Goal: Information Seeking & Learning: Learn about a topic

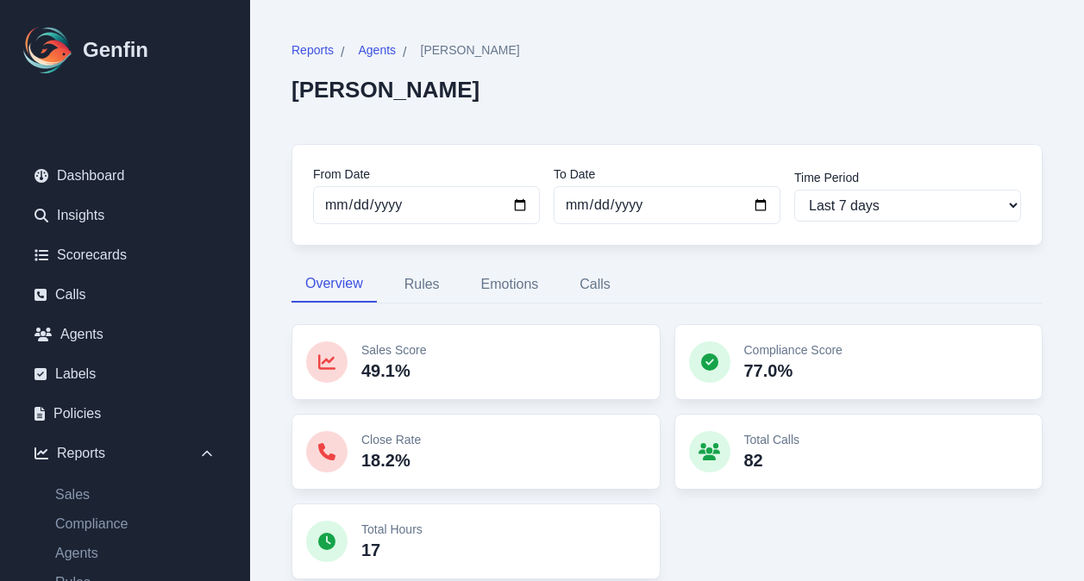
scroll to position [613, 0]
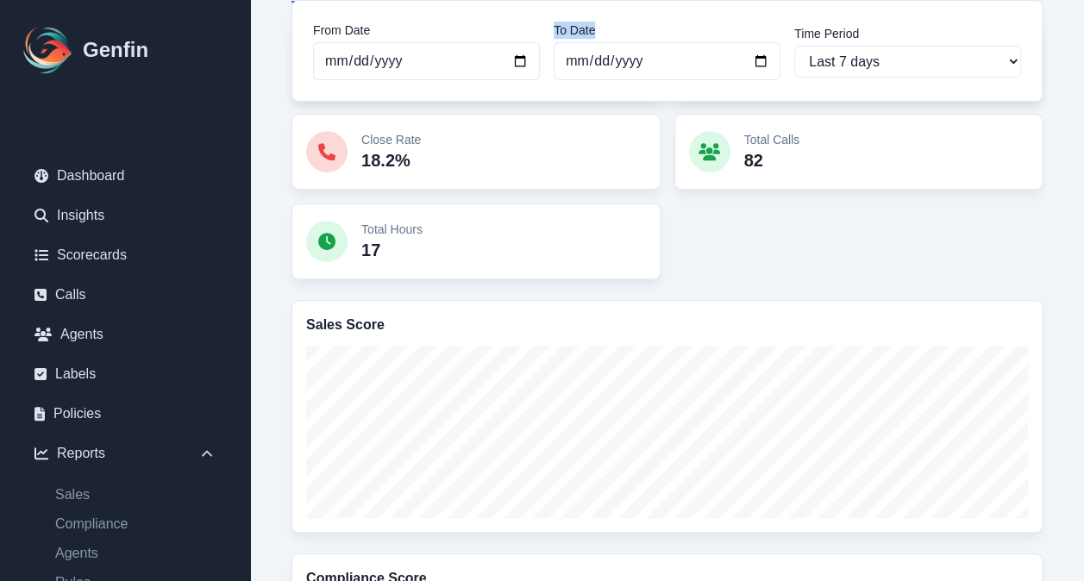
scroll to position [57, 0]
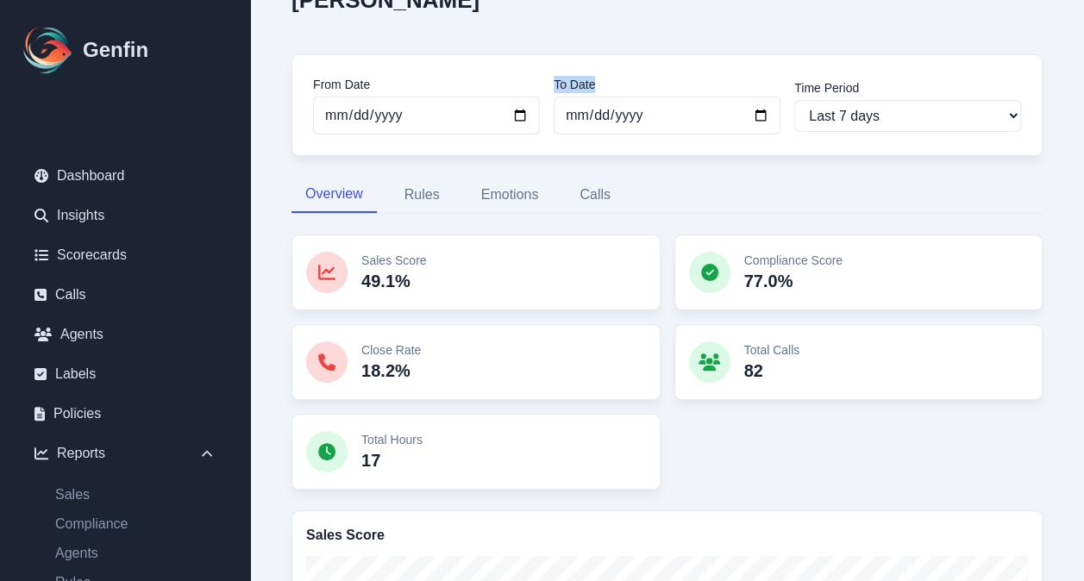
drag, startPoint x: 678, startPoint y: 12, endPoint x: 685, endPoint y: -16, distance: 28.4
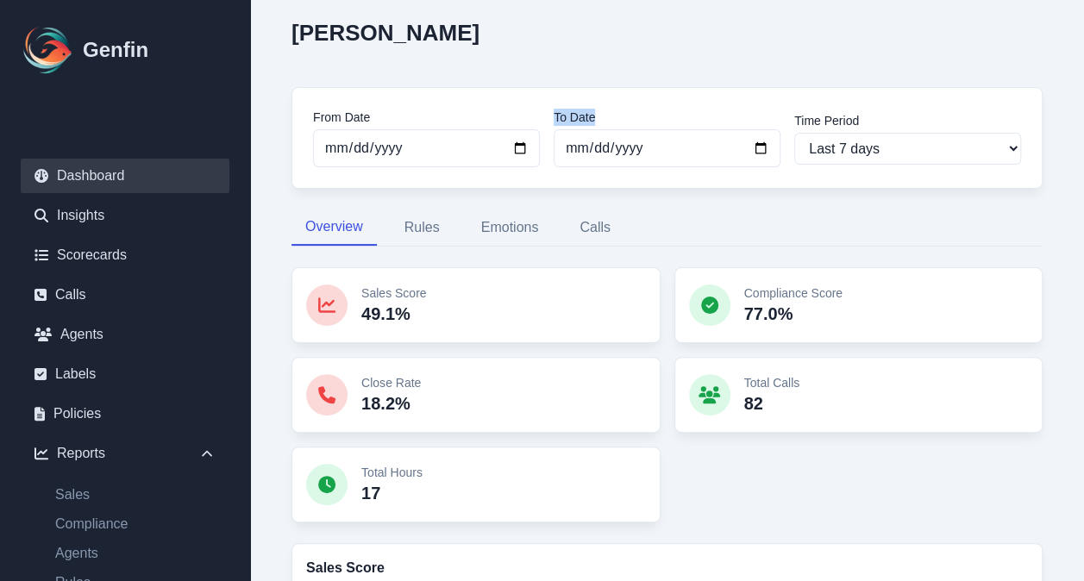
click at [98, 179] on link "Dashboard" at bounding box center [125, 176] width 209 height 34
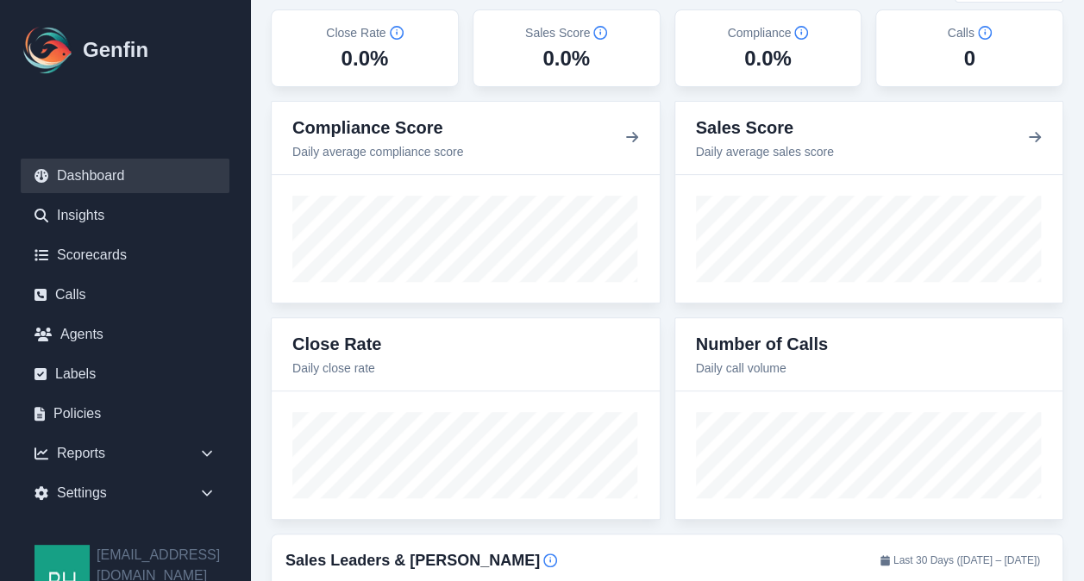
scroll to position [314, 0]
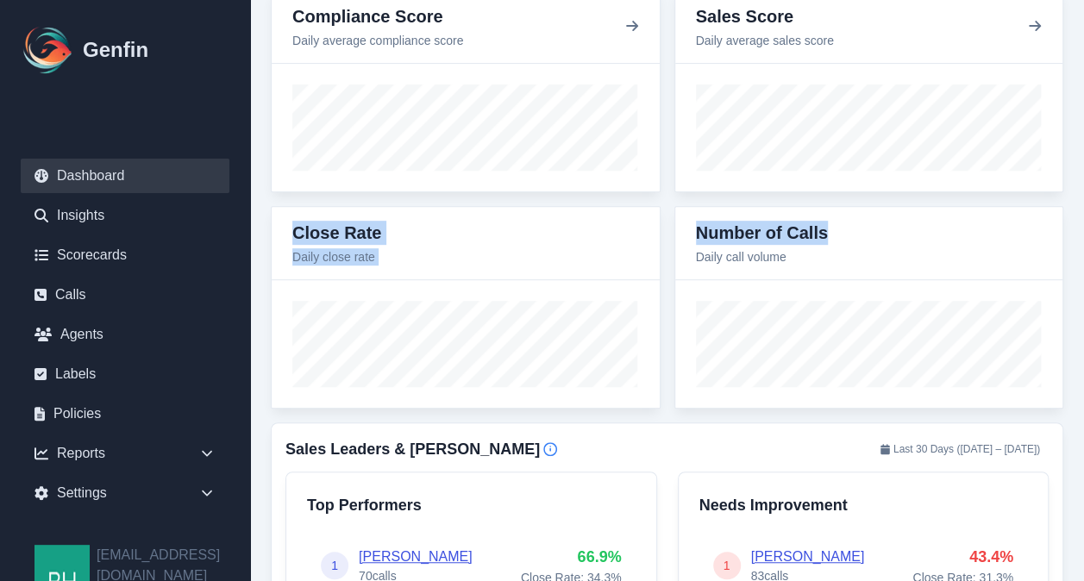
drag, startPoint x: 1082, startPoint y: 181, endPoint x: 1087, endPoint y: 198, distance: 17.8
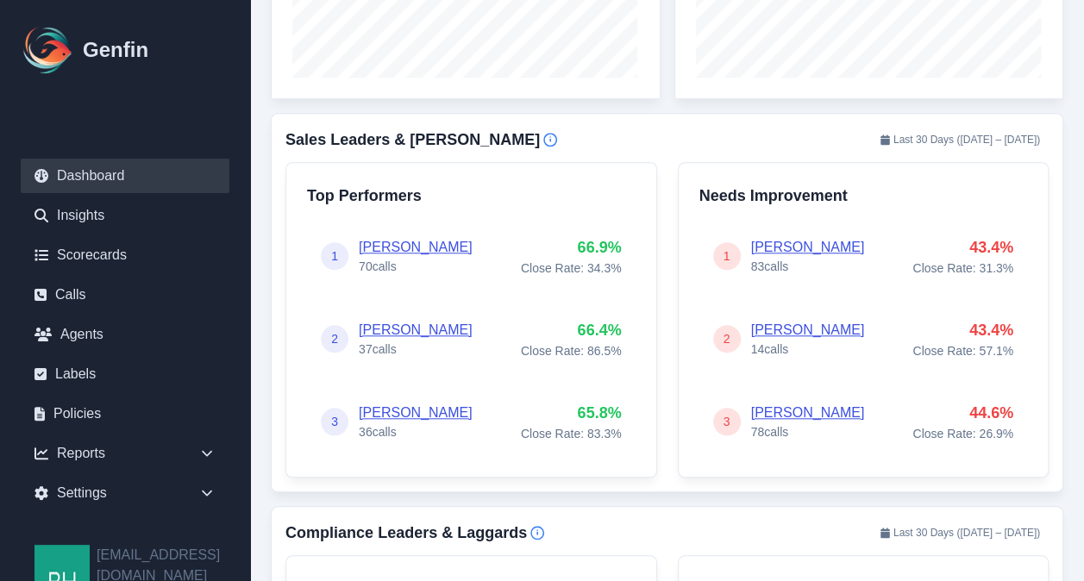
scroll to position [630, 0]
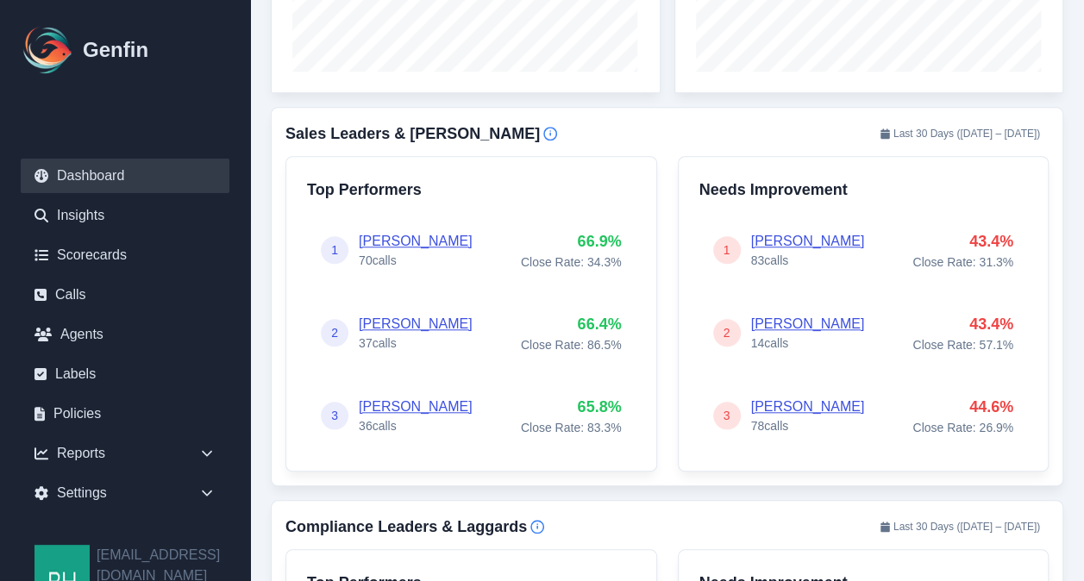
click at [400, 234] on link "[PERSON_NAME]" at bounding box center [416, 241] width 114 height 15
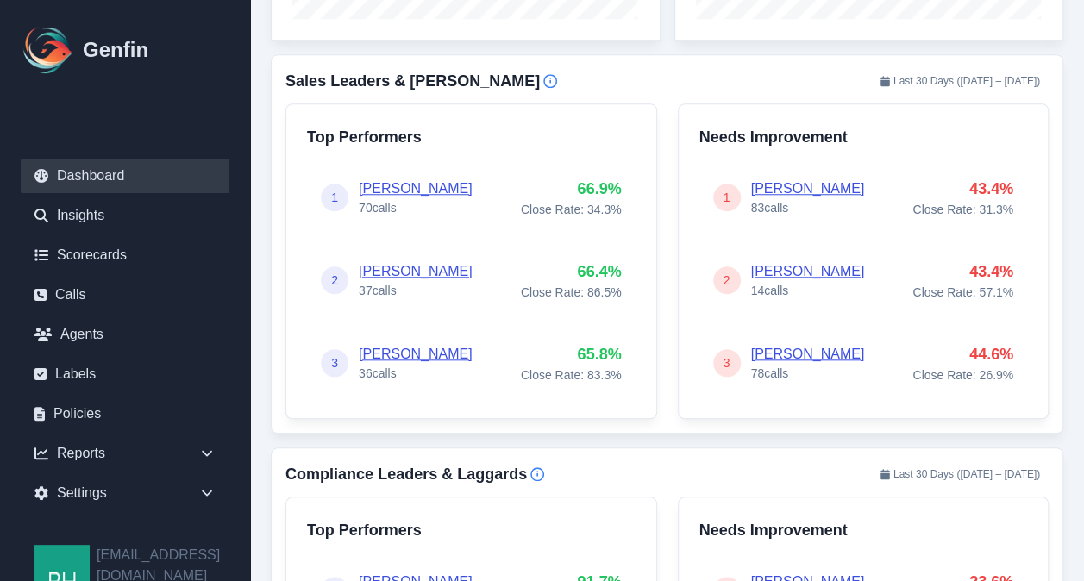
scroll to position [693, 0]
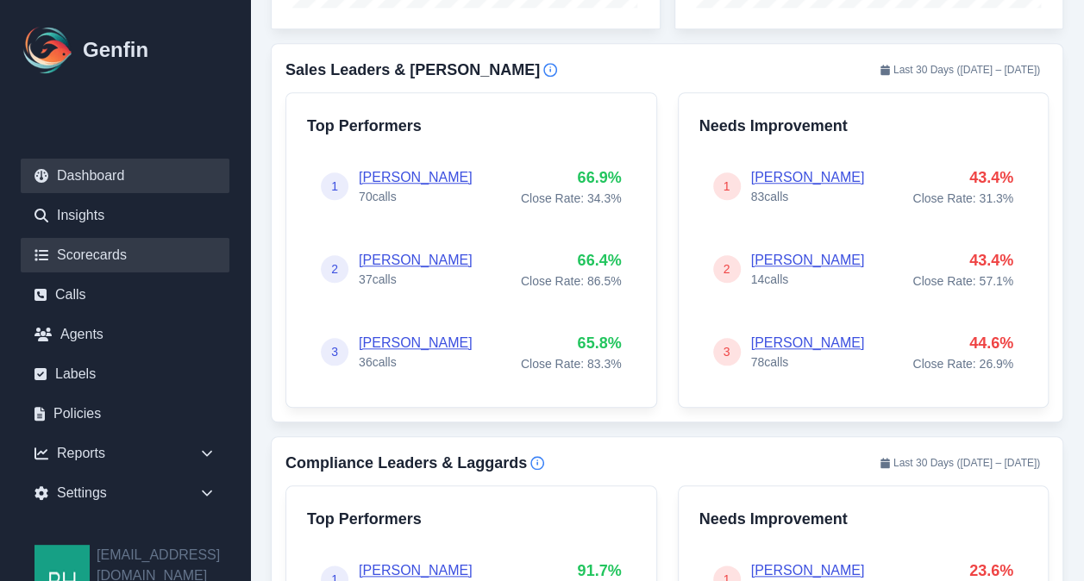
click at [78, 255] on link "Scorecards" at bounding box center [125, 255] width 209 height 34
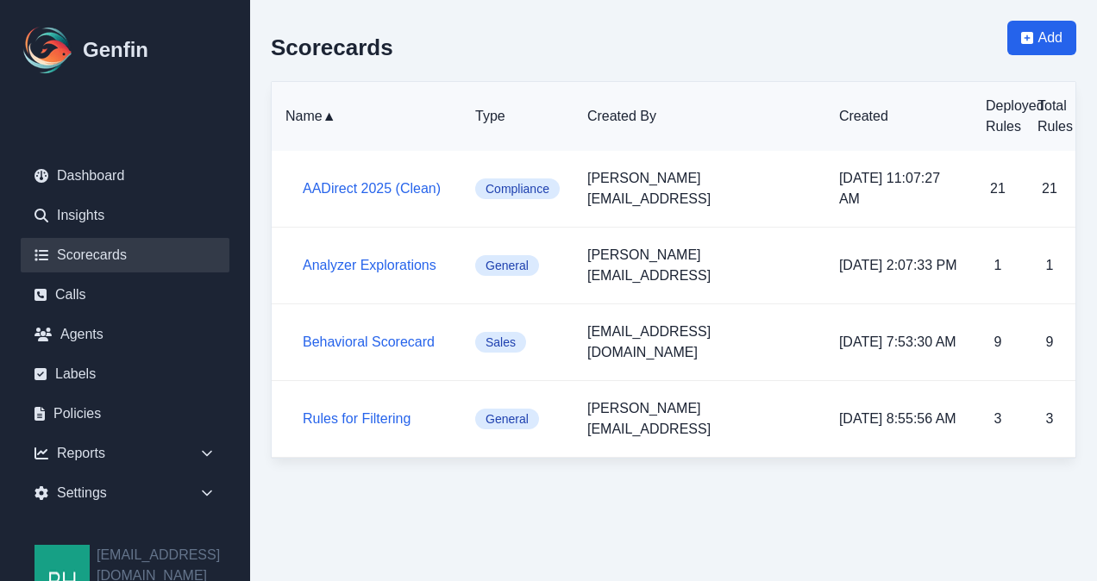
click at [398, 304] on td "Behavioral Scorecard" at bounding box center [367, 342] width 190 height 77
click at [398, 335] on link "Behavioral Scorecard" at bounding box center [369, 342] width 132 height 15
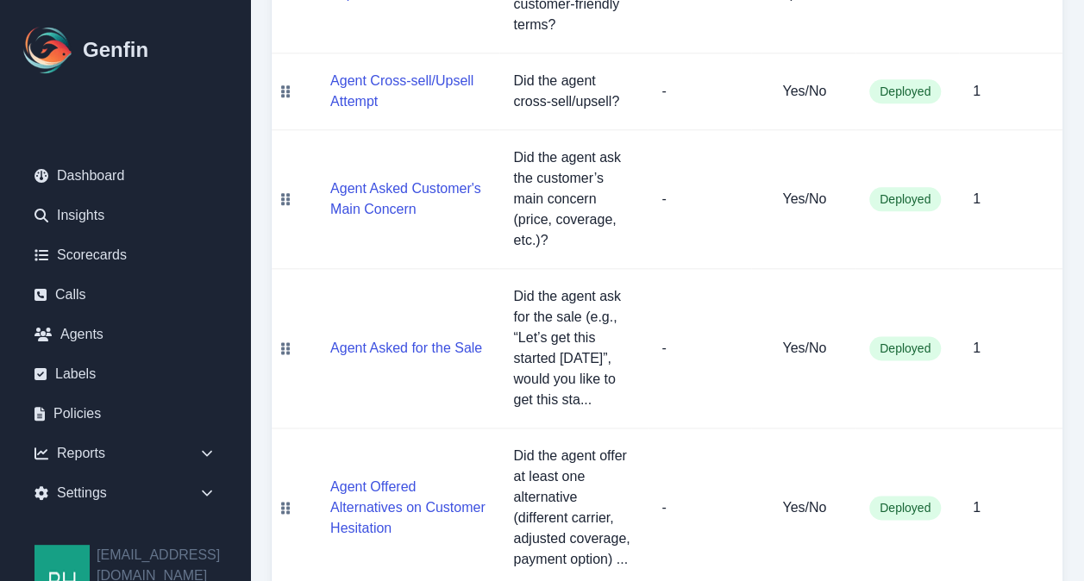
scroll to position [202, 0]
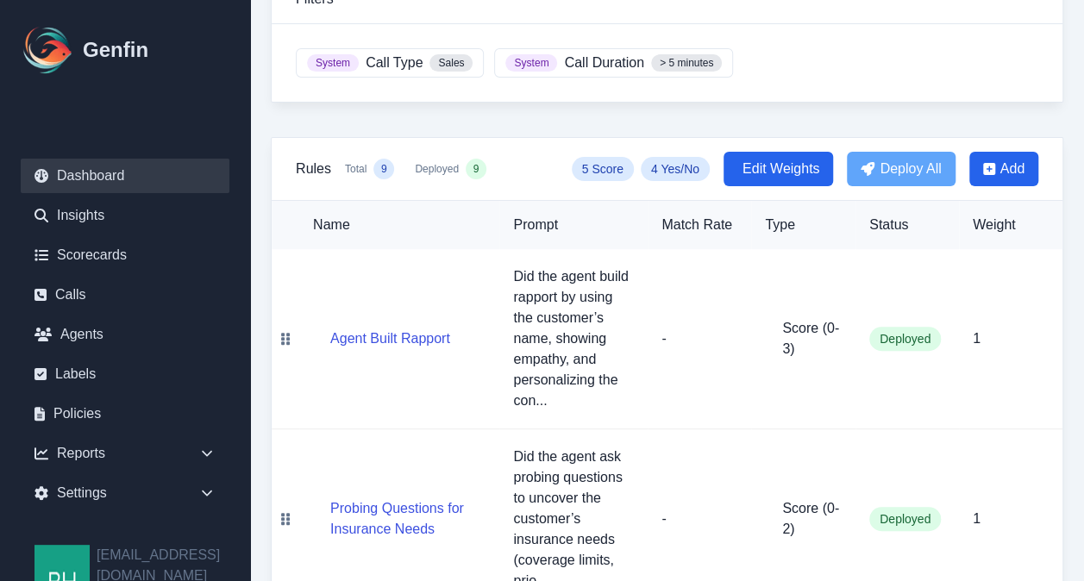
click at [84, 173] on link "Dashboard" at bounding box center [125, 176] width 209 height 34
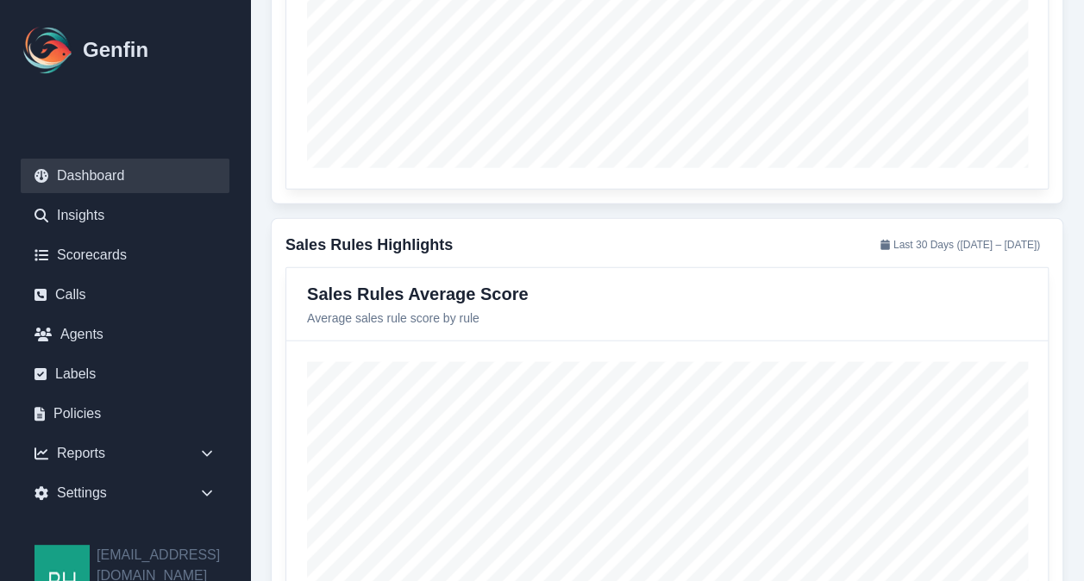
scroll to position [2111, 0]
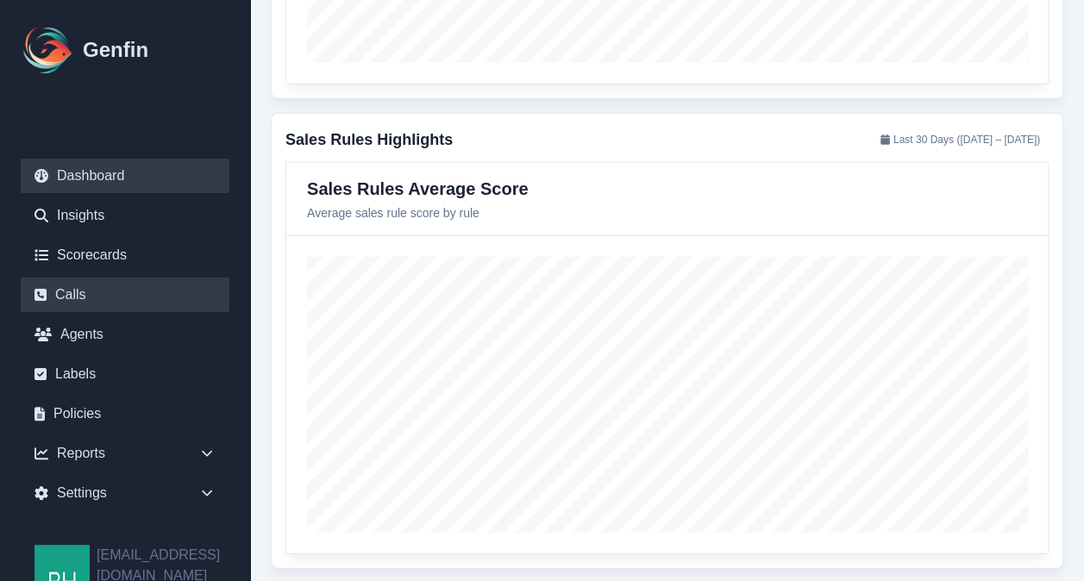
click at [79, 292] on link "Calls" at bounding box center [125, 295] width 209 height 34
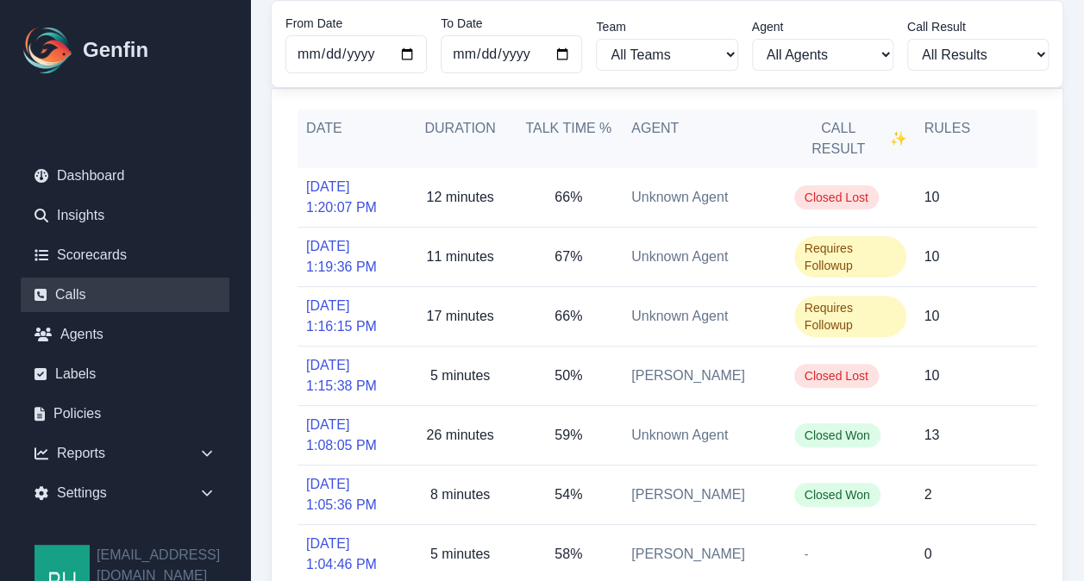
scroll to position [114, 0]
click at [341, 190] on link "10/1/2025, 1:20:07 PM" at bounding box center [351, 199] width 91 height 41
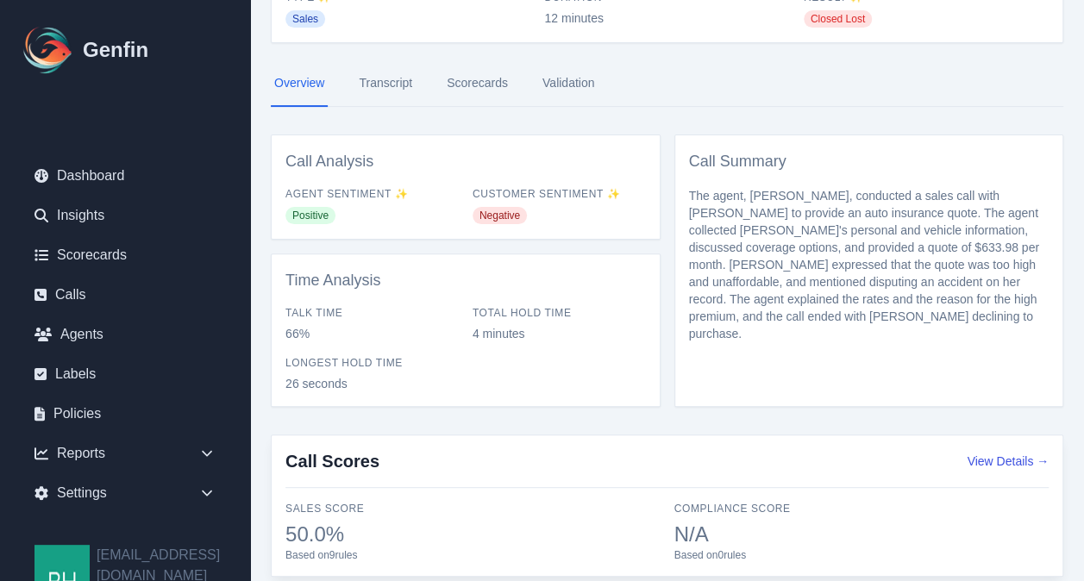
scroll to position [154, 0]
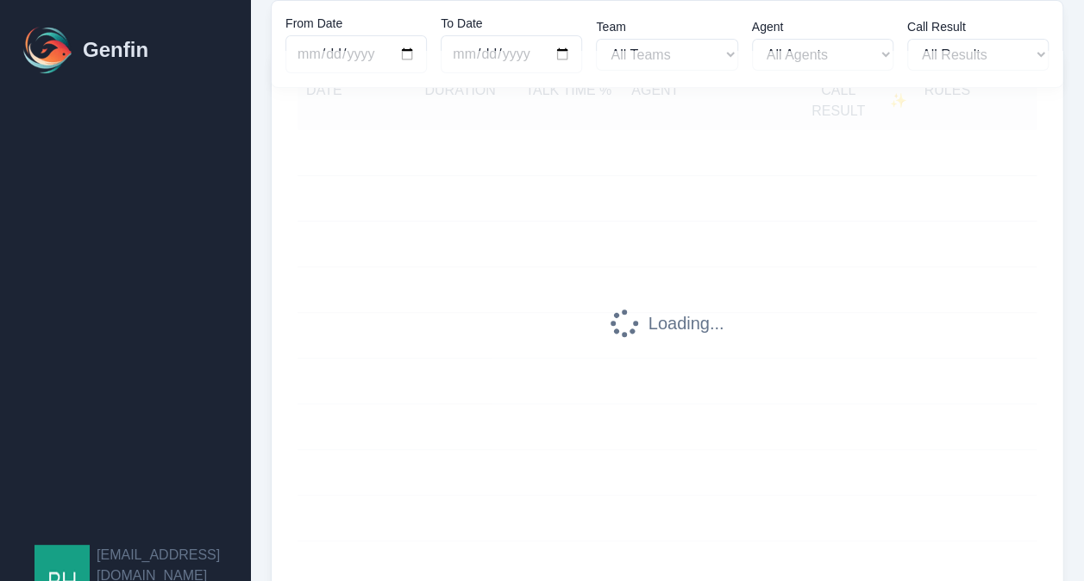
scroll to position [114, 0]
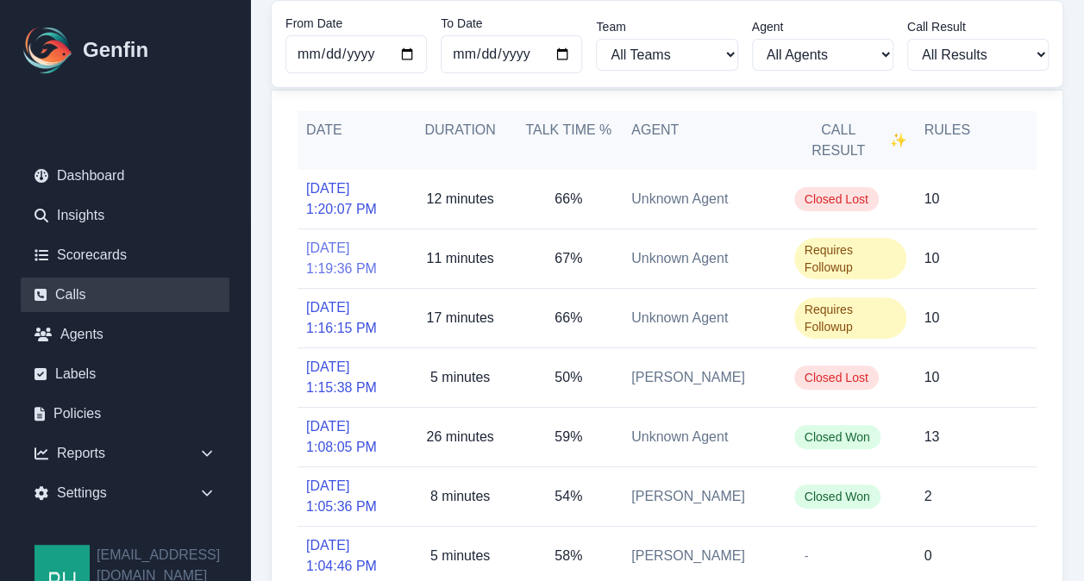
click at [349, 254] on link "10/1/2025, 1:19:36 PM" at bounding box center [351, 258] width 91 height 41
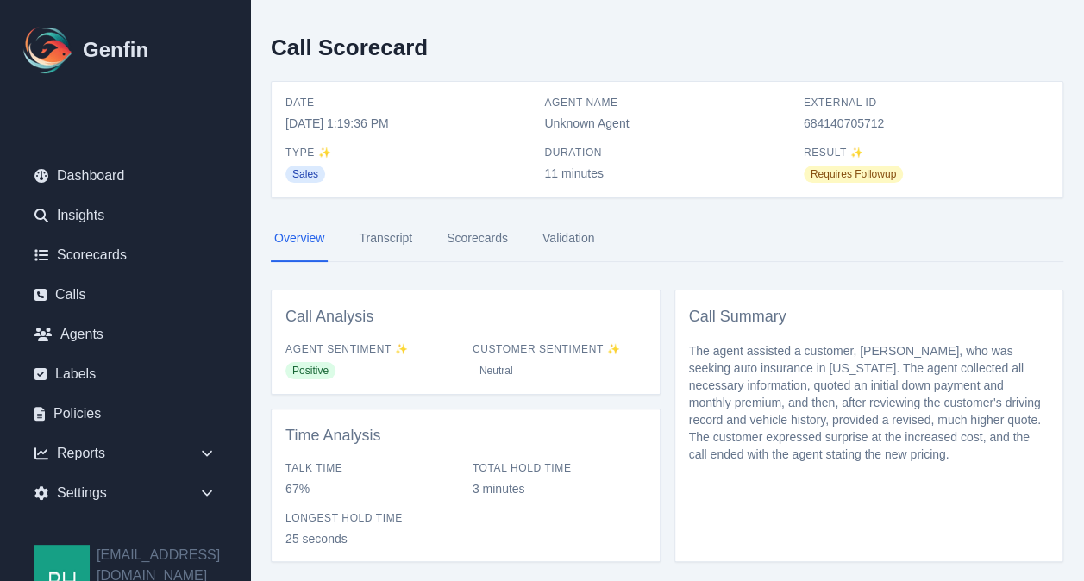
scroll to position [189, 0]
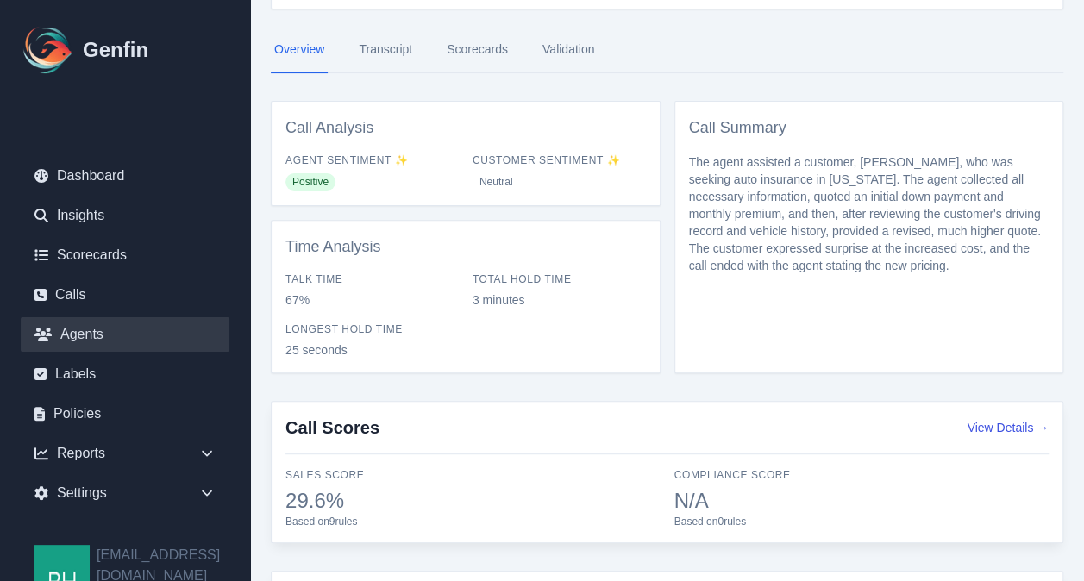
click at [72, 334] on link "Agents" at bounding box center [125, 334] width 209 height 34
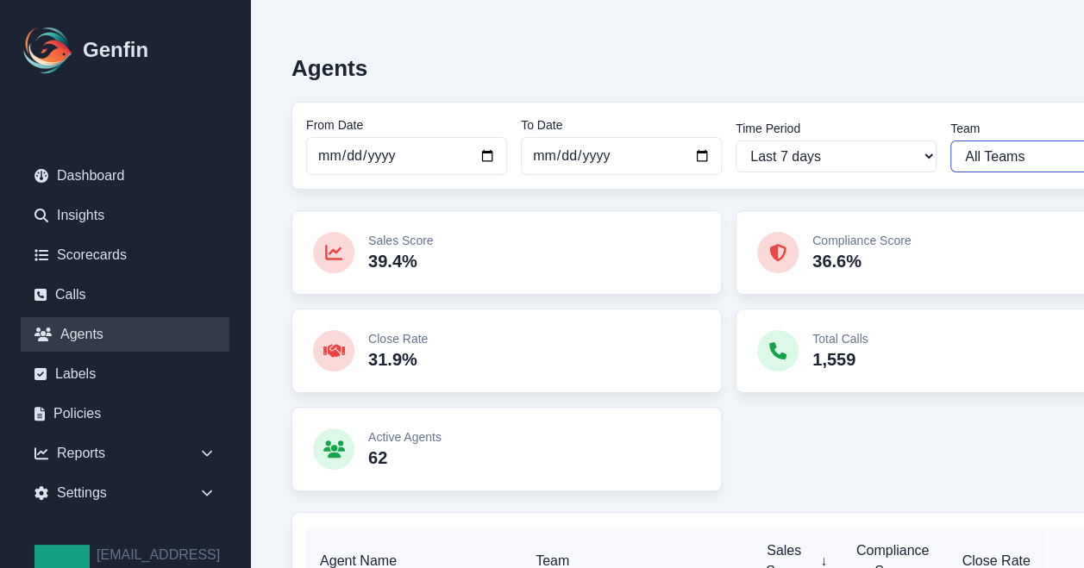
click at [1051, 156] on select "All Teams Hugo Jesse Sales Support" at bounding box center [1050, 157] width 201 height 32
select select "2"
click at [950, 141] on select "All Teams Hugo Jesse Sales Support" at bounding box center [1050, 157] width 201 height 32
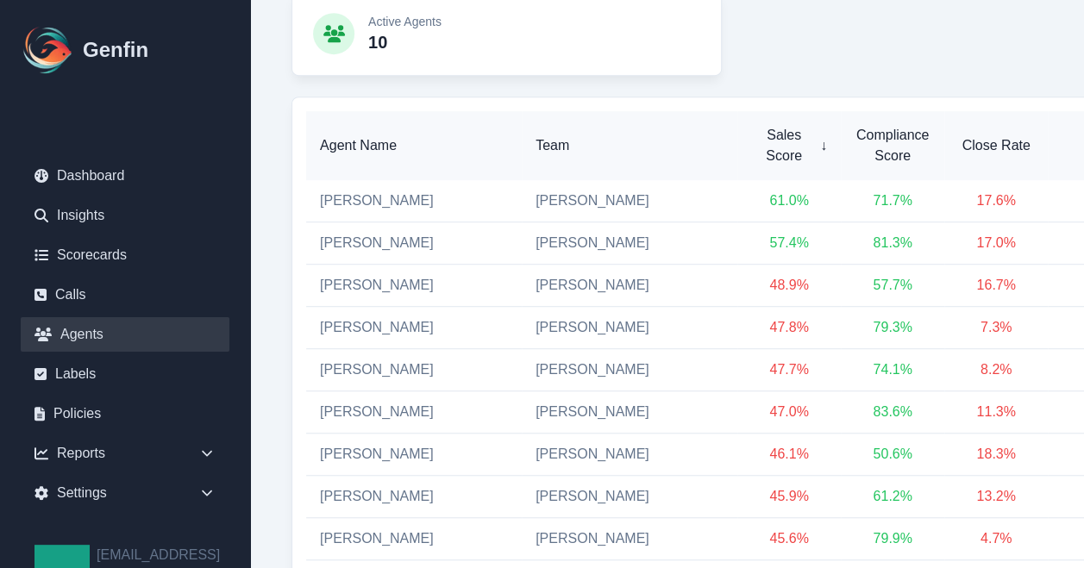
scroll to position [411, 0]
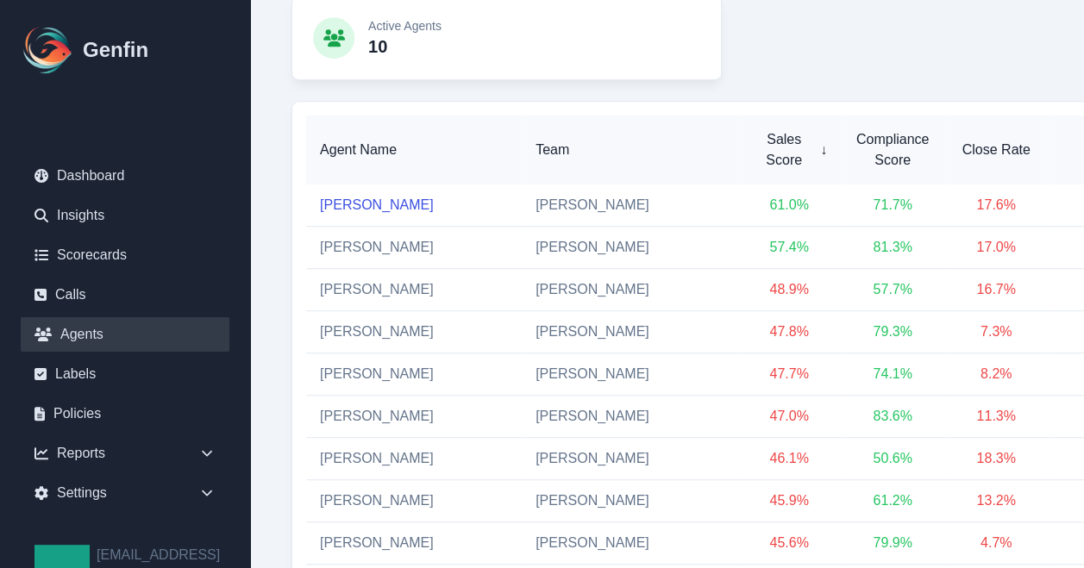
click at [351, 202] on link "[PERSON_NAME]" at bounding box center [377, 204] width 114 height 15
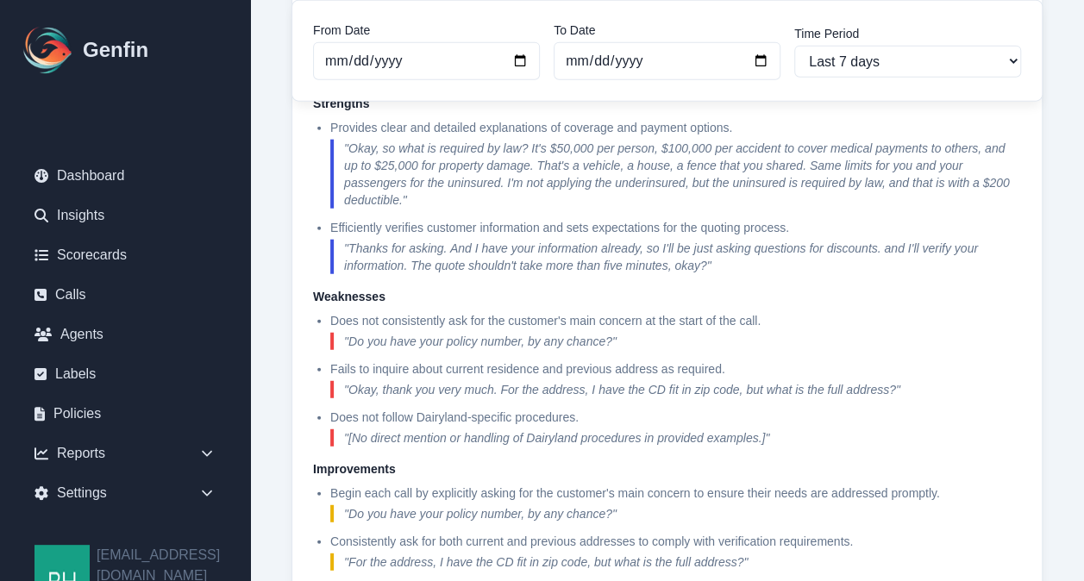
scroll to position [2089, 0]
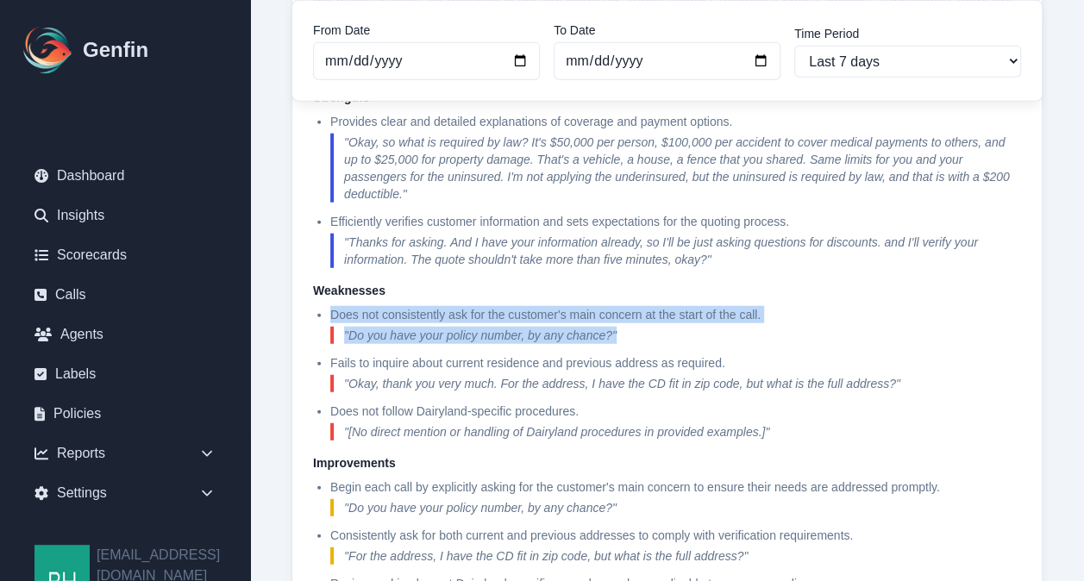
drag, startPoint x: 627, startPoint y: 325, endPoint x: 467, endPoint y: 295, distance: 163.2
click at [467, 295] on div "Weaknesses Does not consistently ask for the customer's main concern at the sta…" at bounding box center [667, 361] width 708 height 159
click at [117, 257] on link "Scorecards" at bounding box center [125, 255] width 209 height 34
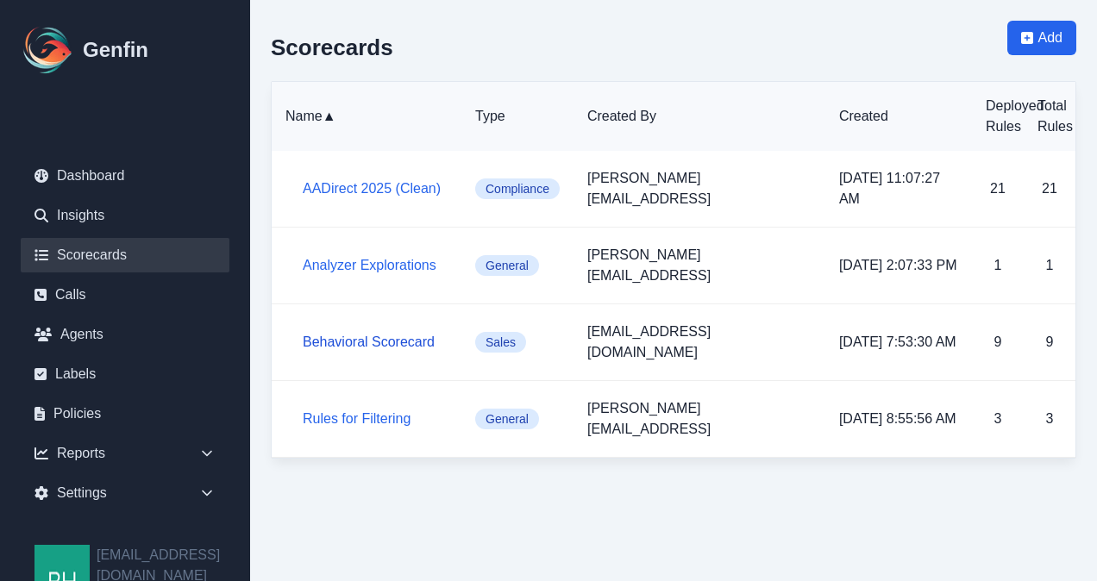
click at [388, 335] on link "Behavioral Scorecard" at bounding box center [369, 342] width 132 height 15
click at [357, 181] on link "AADirect 2025 (Clean)" at bounding box center [372, 188] width 138 height 15
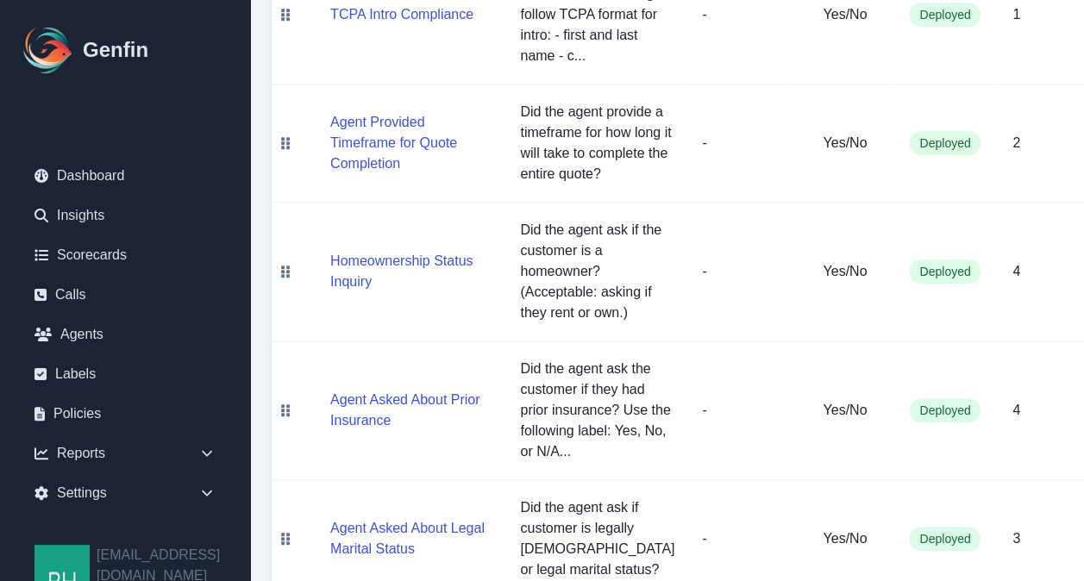
scroll to position [545, 0]
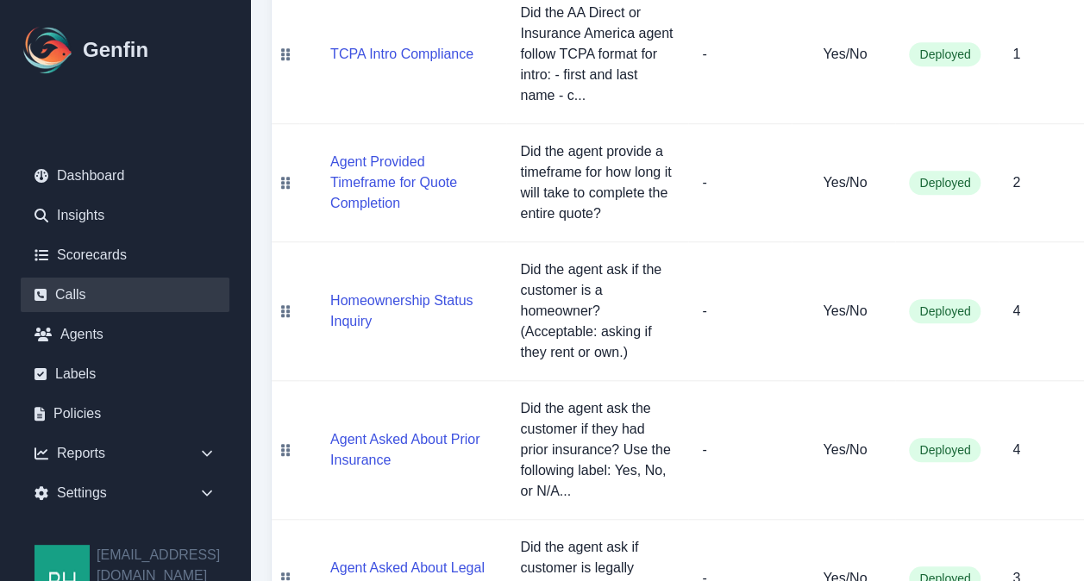
click at [66, 294] on link "Calls" at bounding box center [125, 295] width 209 height 34
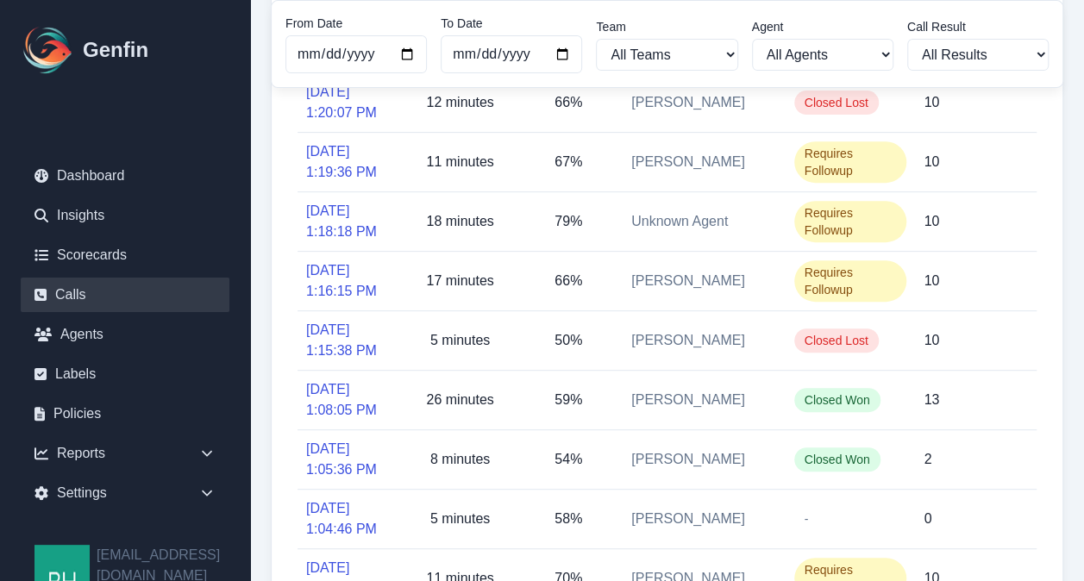
scroll to position [298, 0]
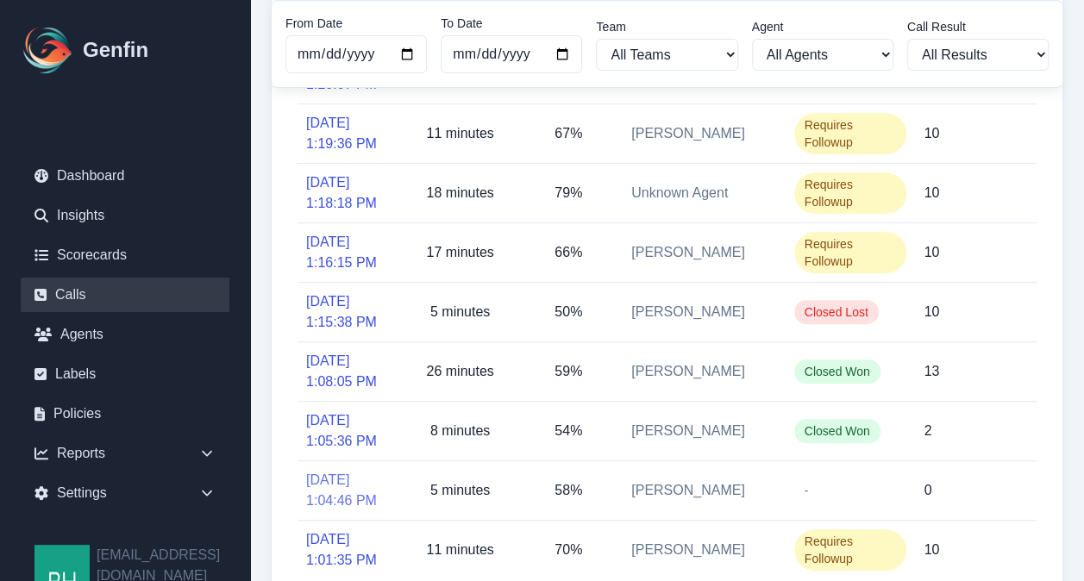
click at [335, 473] on link "10/1/2025, 1:04:46 PM" at bounding box center [351, 490] width 91 height 41
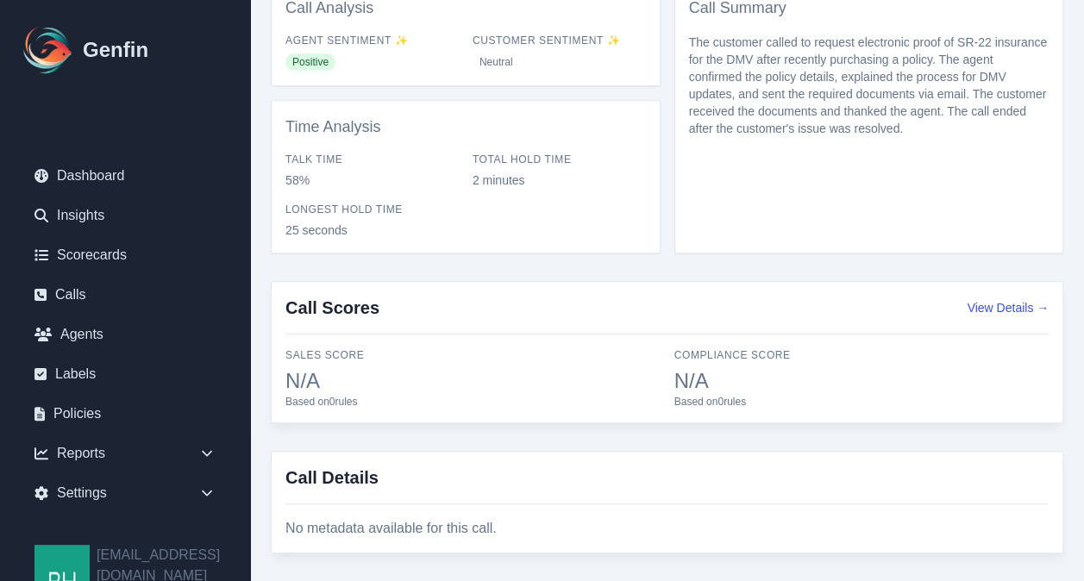
scroll to position [326, 0]
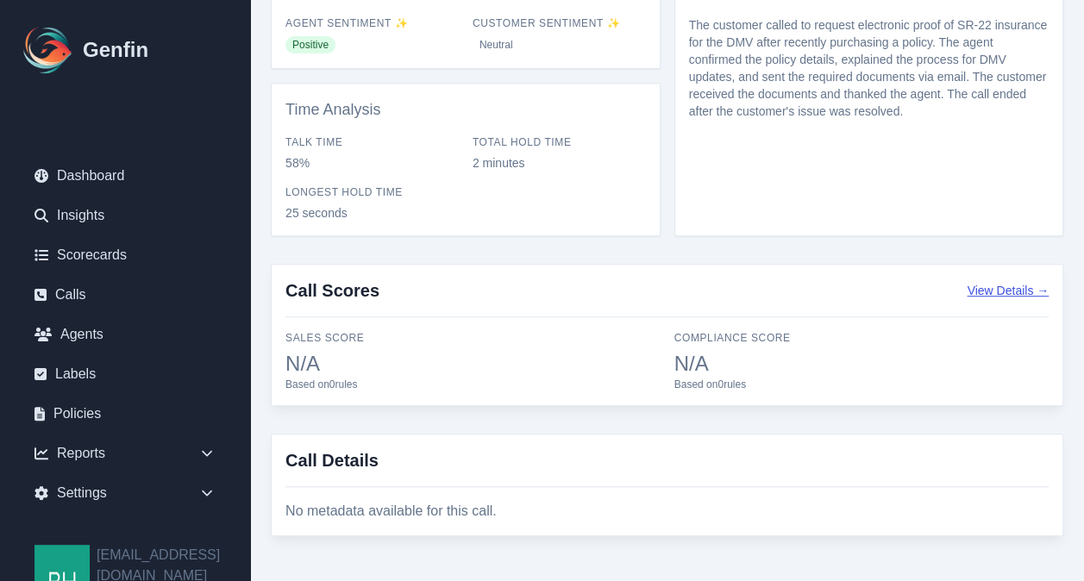
click at [1000, 288] on button "View Details →" at bounding box center [1008, 290] width 82 height 17
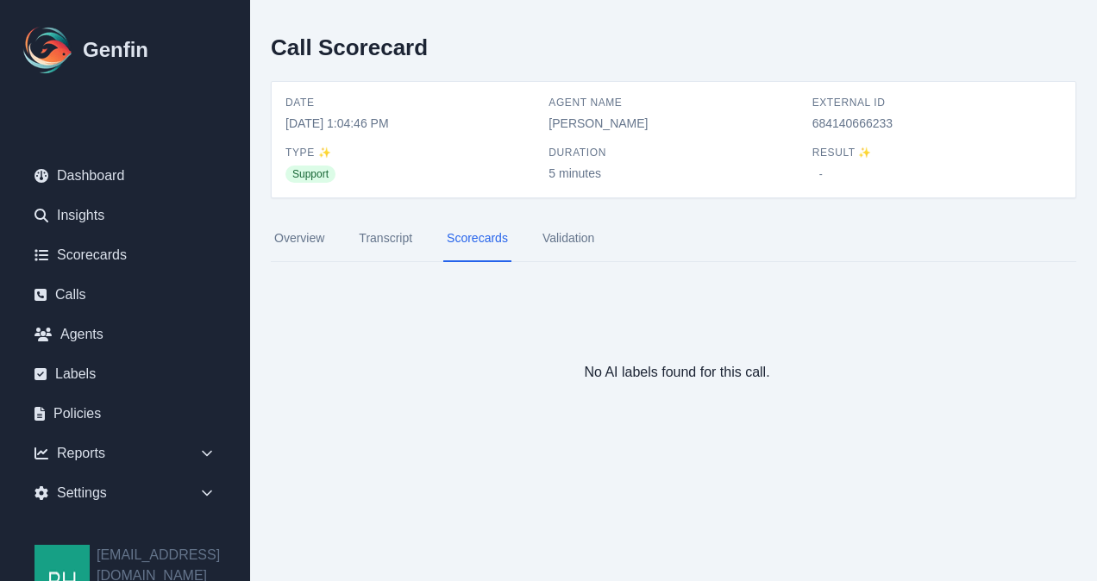
click at [383, 236] on link "Transcript" at bounding box center [385, 239] width 60 height 47
click at [76, 328] on link "Agents" at bounding box center [125, 334] width 209 height 34
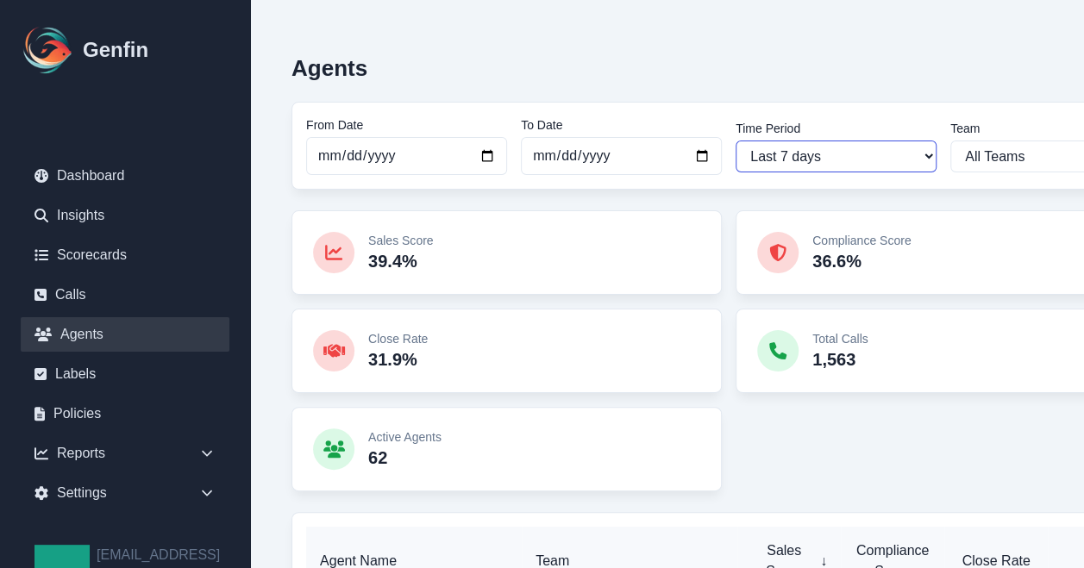
click at [924, 151] on select "Last 7 days Last 14 days Last 30 days Last 90 days Last 180 days Last 365 days …" at bounding box center [836, 157] width 201 height 32
select select "14"
click at [736, 141] on select "Last 7 days Last 14 days Last 30 days Last 90 days Last 180 days Last 365 days …" at bounding box center [836, 157] width 201 height 32
type input "[DATE]"
click at [1038, 144] on select "All Teams Hugo Jesse Sales Support" at bounding box center [1050, 157] width 201 height 32
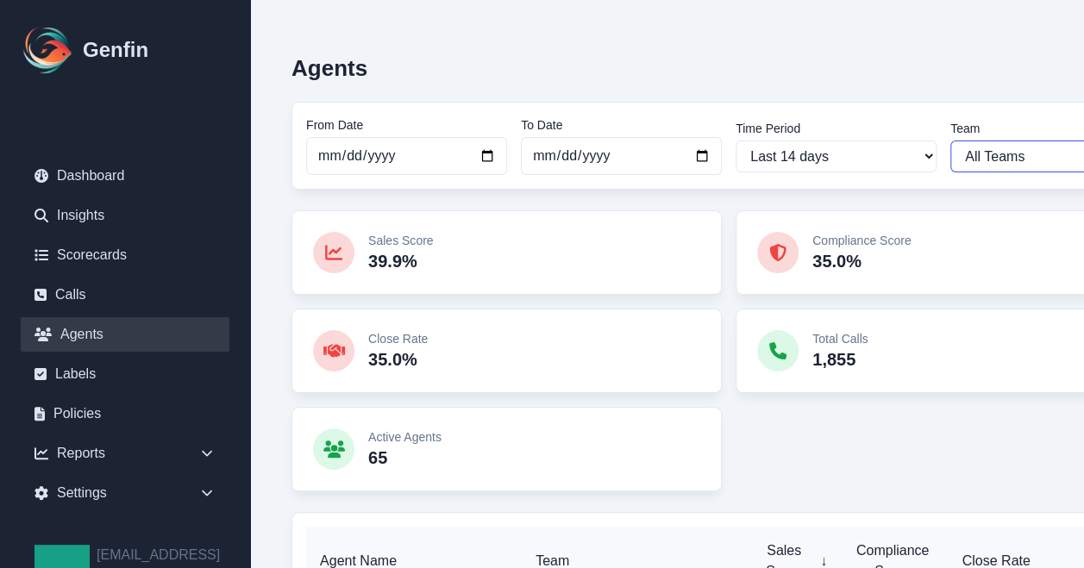
click at [1012, 157] on select "All Teams Hugo Jesse Sales Support" at bounding box center [1050, 157] width 201 height 32
click at [950, 141] on select "All Teams Hugo Jesse Sales Support" at bounding box center [1050, 157] width 201 height 32
click at [1066, 148] on select "All Teams Hugo Jesse Sales Support" at bounding box center [1050, 157] width 201 height 32
click at [950, 141] on select "All Teams Hugo Jesse Sales Support" at bounding box center [1050, 157] width 201 height 32
click at [1045, 167] on select "All Teams Hugo Jesse Sales Support" at bounding box center [1050, 157] width 201 height 32
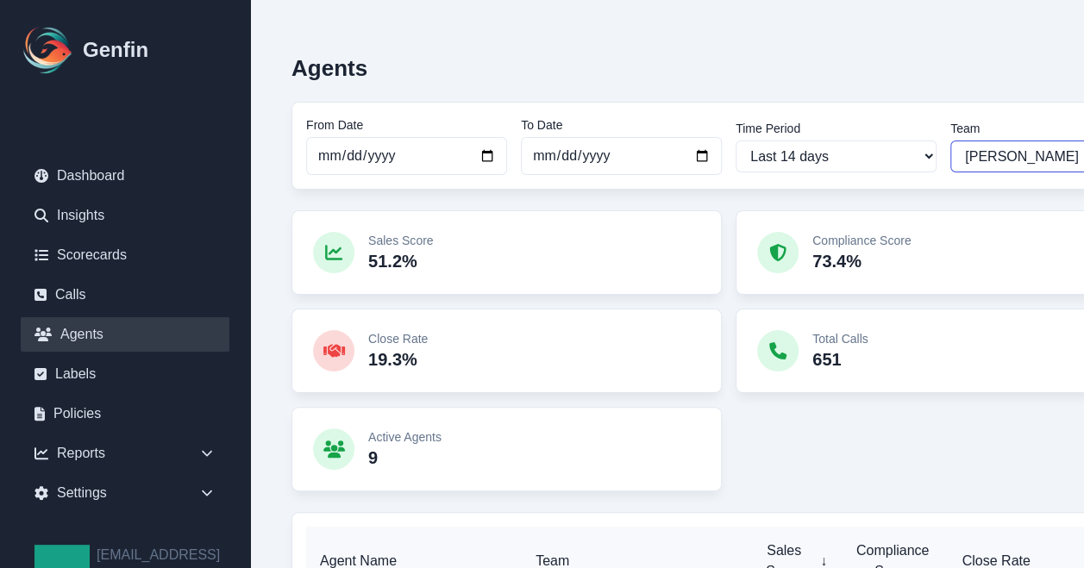
select select "4"
click at [950, 141] on select "All Teams Hugo Jesse Sales Support" at bounding box center [1050, 157] width 201 height 32
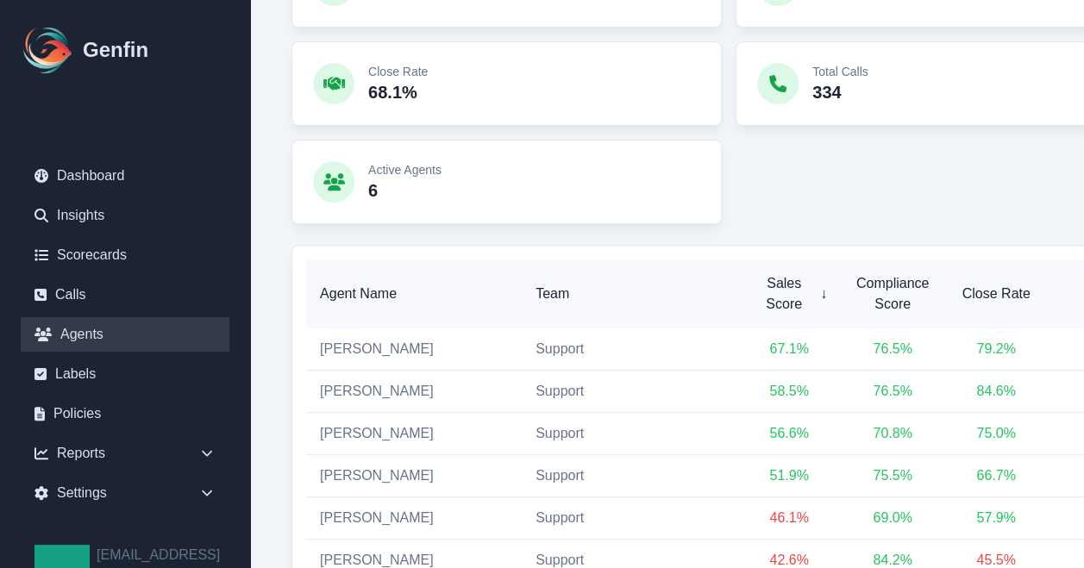
scroll to position [332, 0]
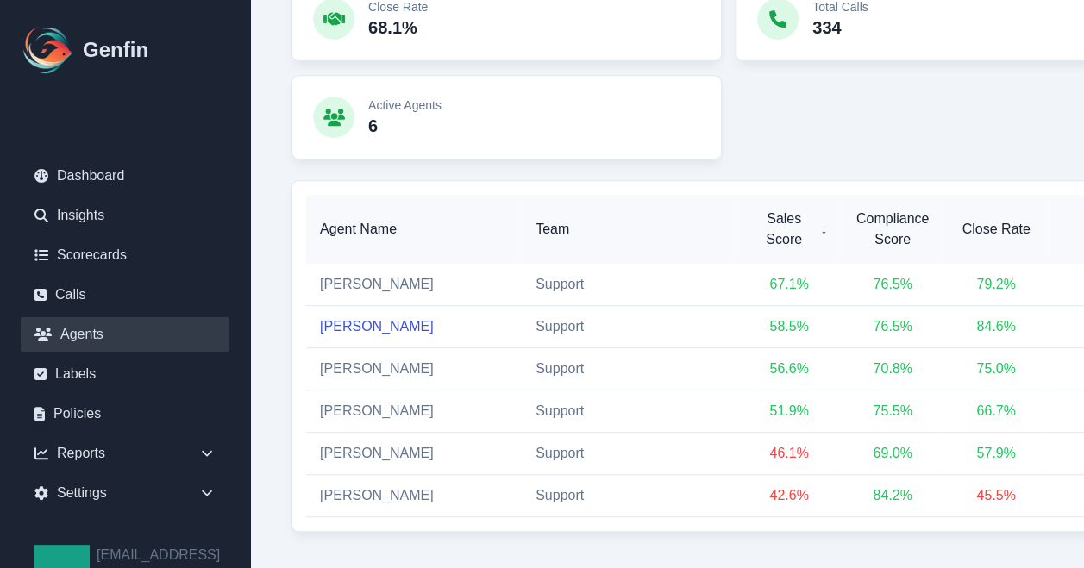
click at [378, 321] on link "Crystal Macias" at bounding box center [377, 326] width 114 height 15
click at [81, 174] on link "Dashboard" at bounding box center [125, 176] width 209 height 34
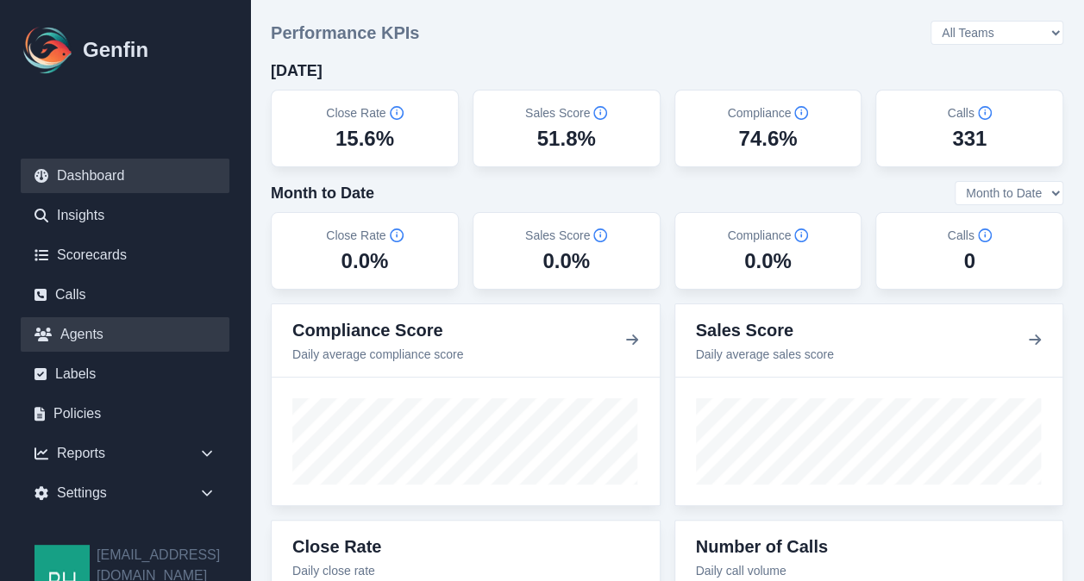
click at [87, 326] on link "Agents" at bounding box center [125, 334] width 209 height 34
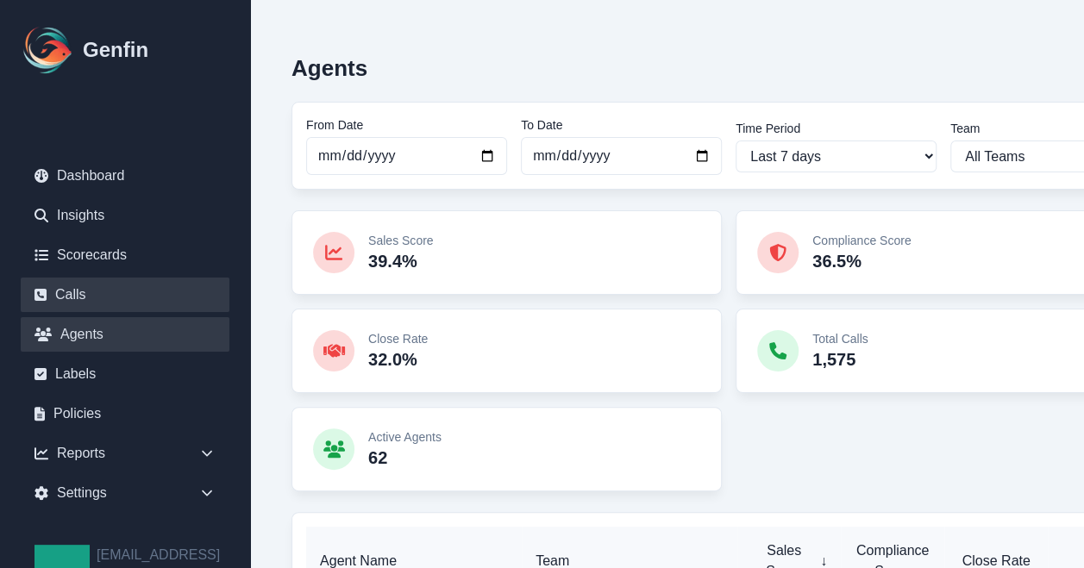
click at [77, 288] on link "Calls" at bounding box center [125, 295] width 209 height 34
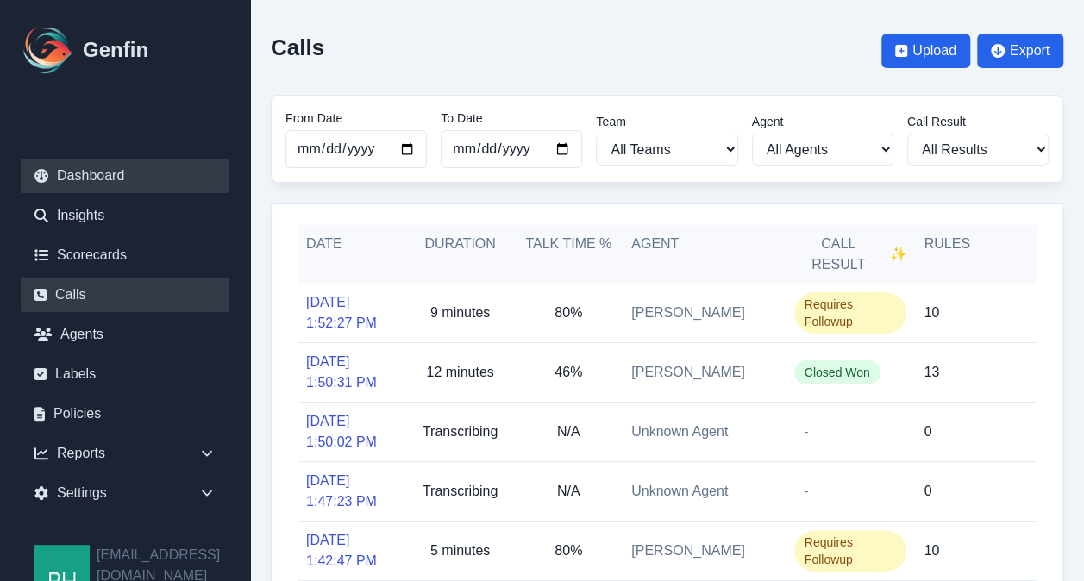
click at [83, 173] on link "Dashboard" at bounding box center [125, 176] width 209 height 34
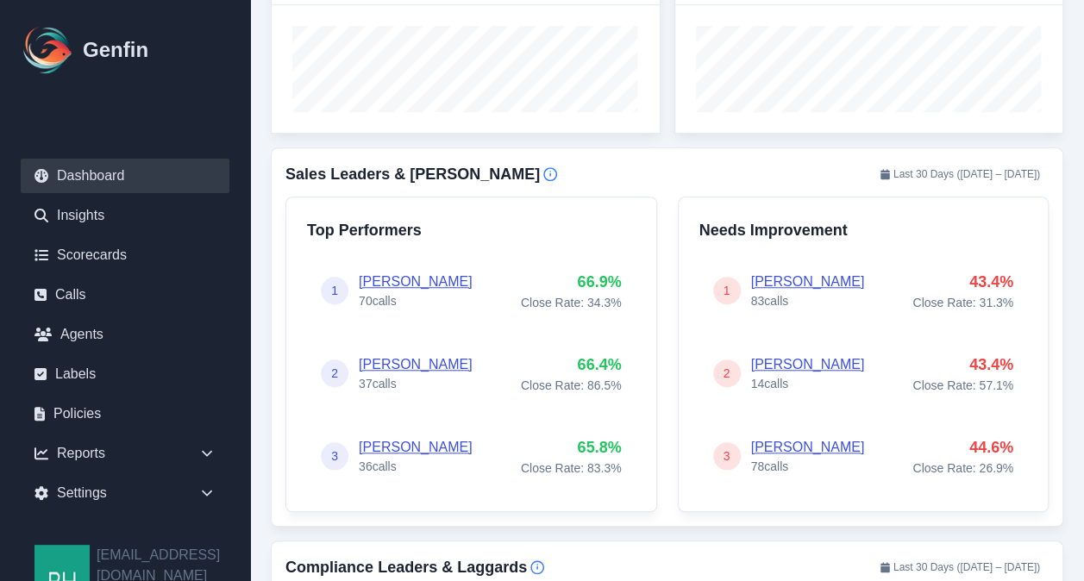
scroll to position [595, 0]
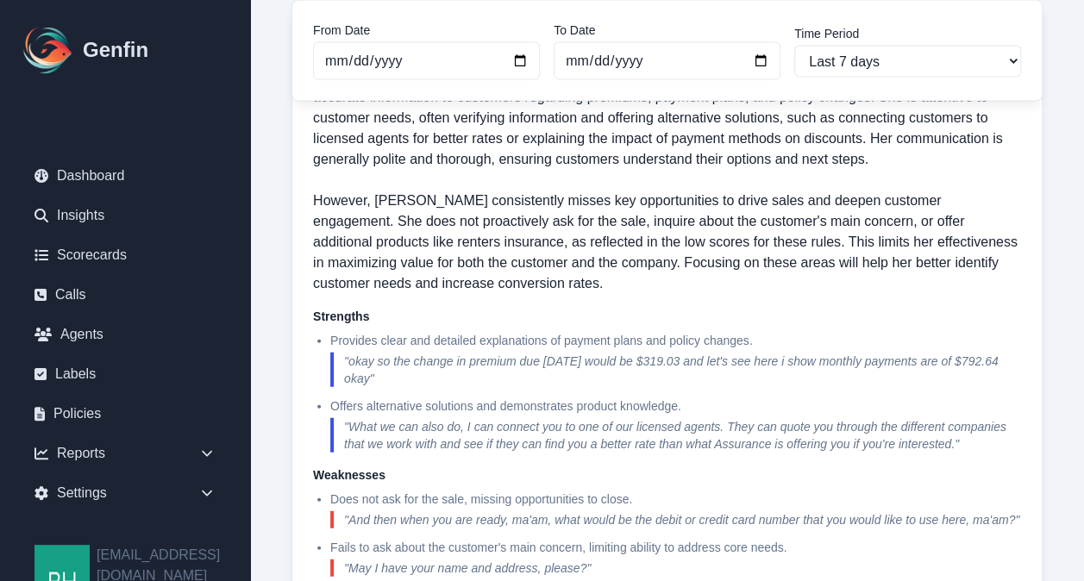
scroll to position [1878, 0]
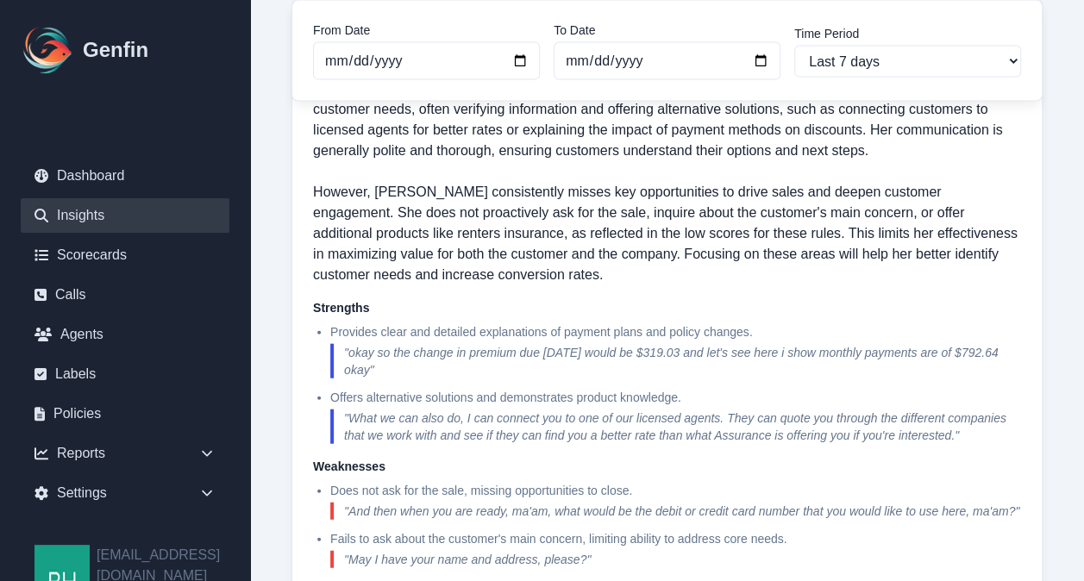
click at [85, 215] on link "Insights" at bounding box center [125, 215] width 209 height 34
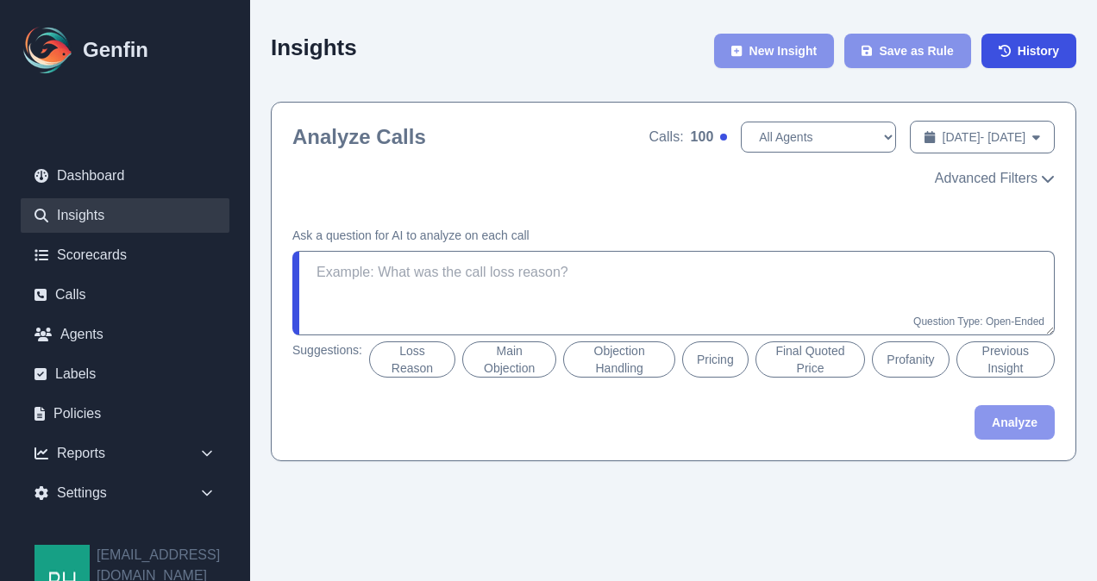
click at [804, 354] on button "Final Quoted Price" at bounding box center [810, 360] width 110 height 36
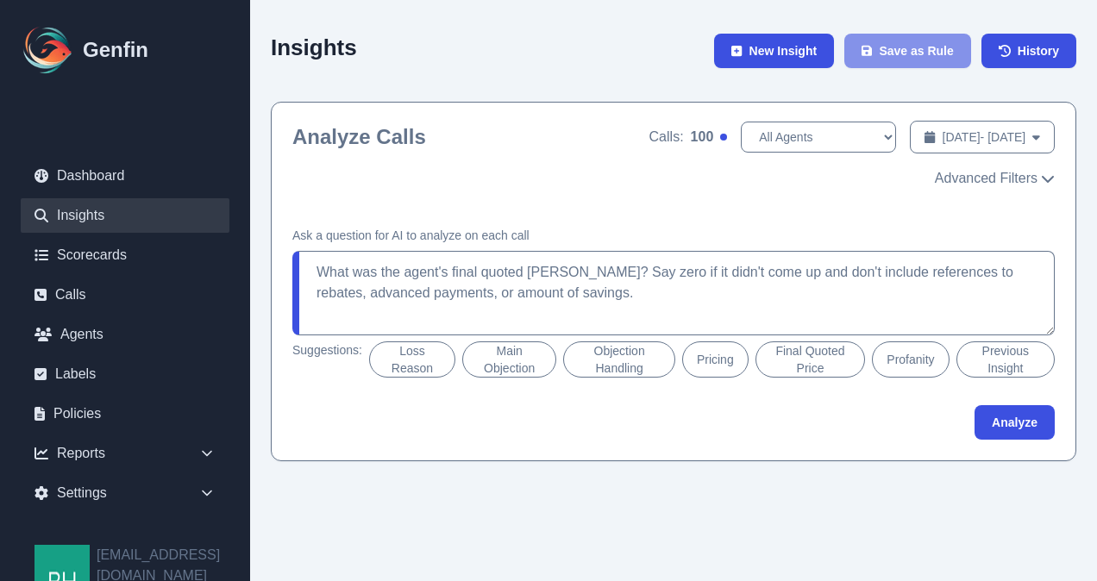
click at [713, 359] on button "Pricing" at bounding box center [715, 360] width 66 height 36
type textarea "How did the agent present pricing? If this wasn't a sales call, use 'N/A'."
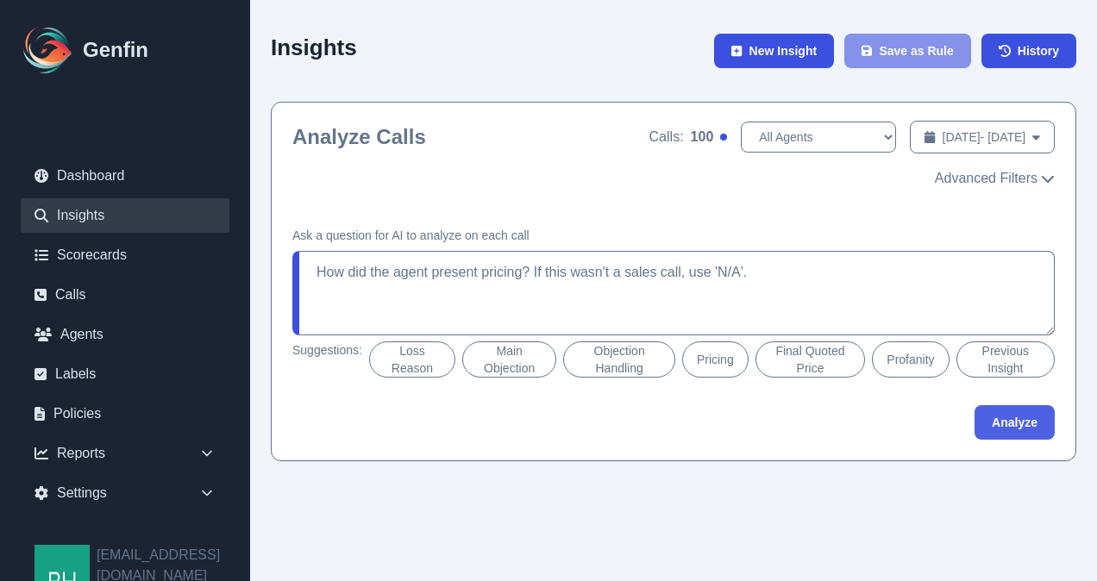
click at [1004, 419] on button "Analyze" at bounding box center [1014, 422] width 80 height 34
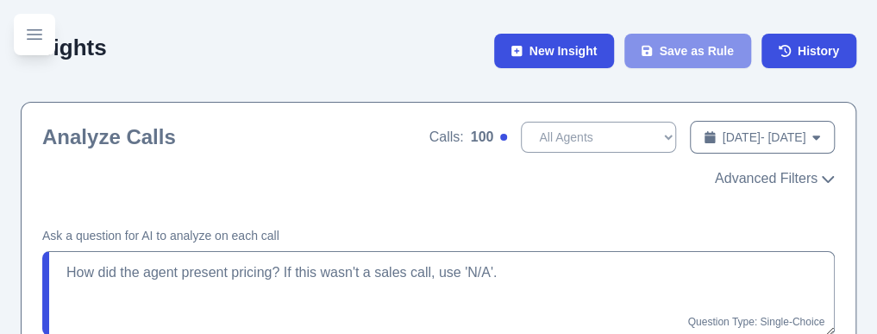
click at [620, 34] on div "Insights New Insight Save as Rule History" at bounding box center [439, 61] width 836 height 81
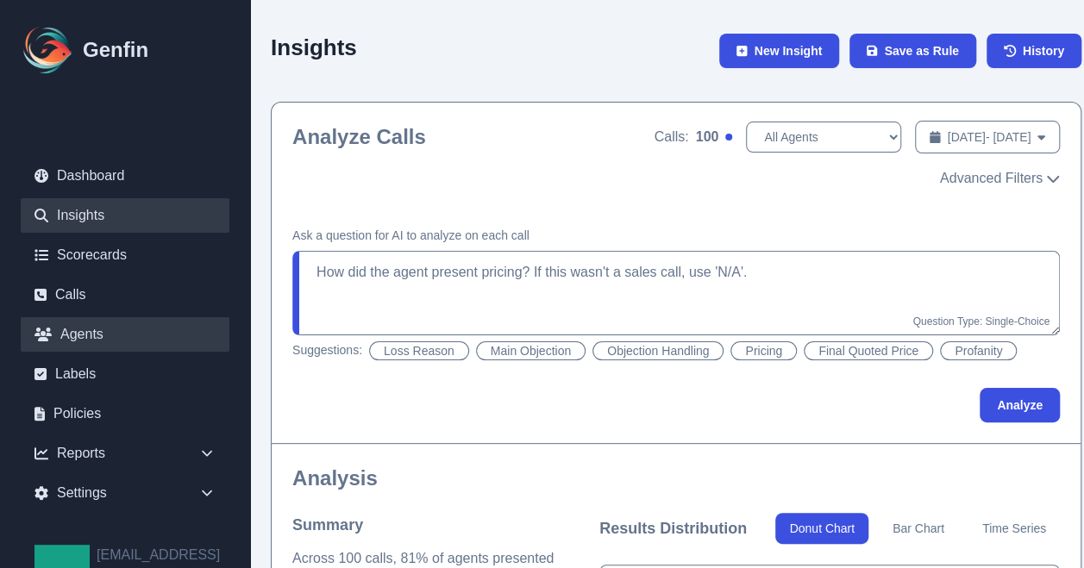
click at [92, 331] on link "Agents" at bounding box center [125, 334] width 209 height 34
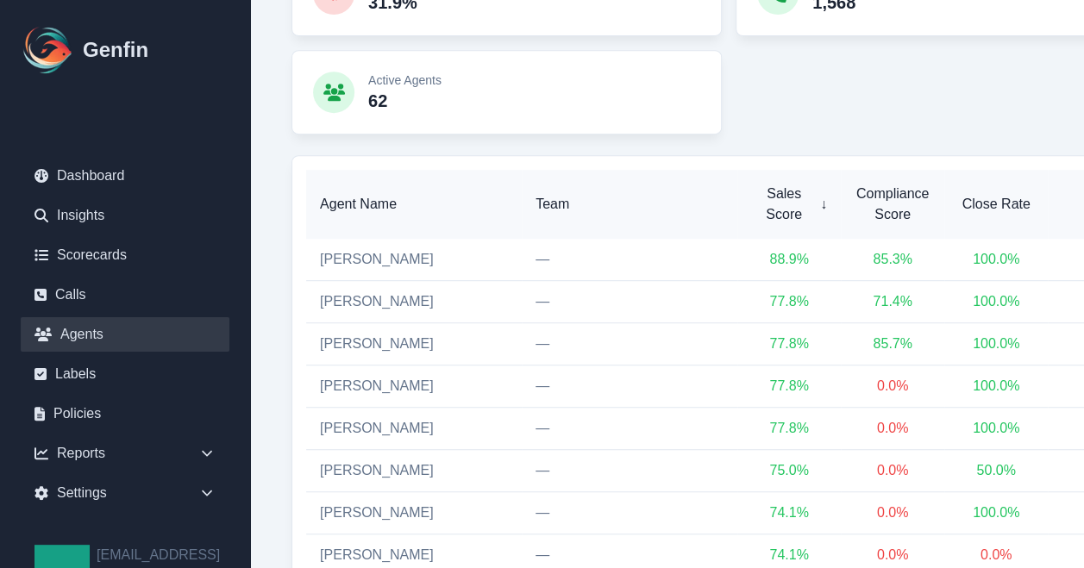
scroll to position [333, 0]
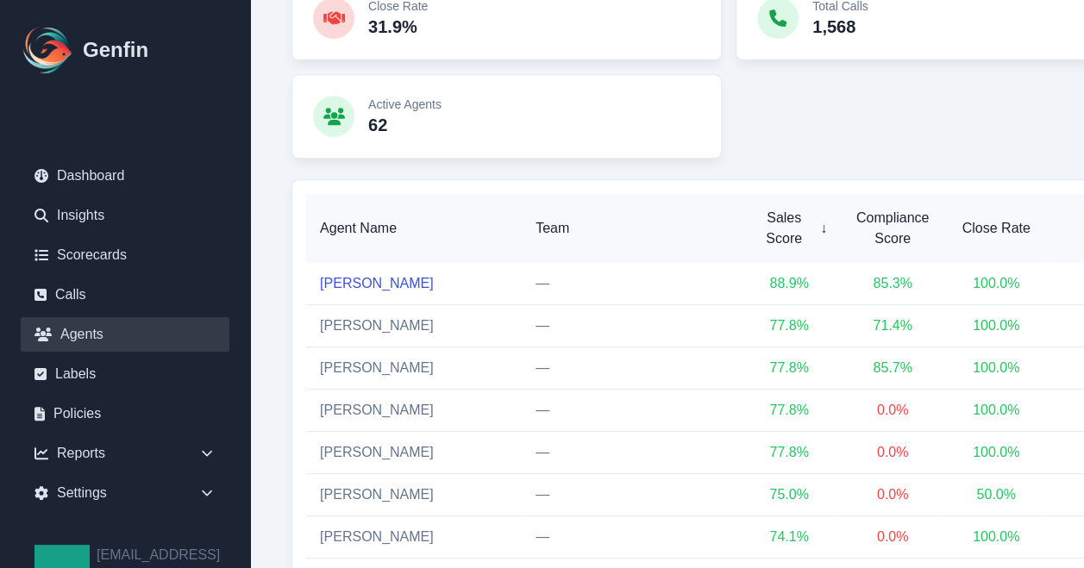
click at [377, 276] on link "[PERSON_NAME]" at bounding box center [377, 283] width 114 height 15
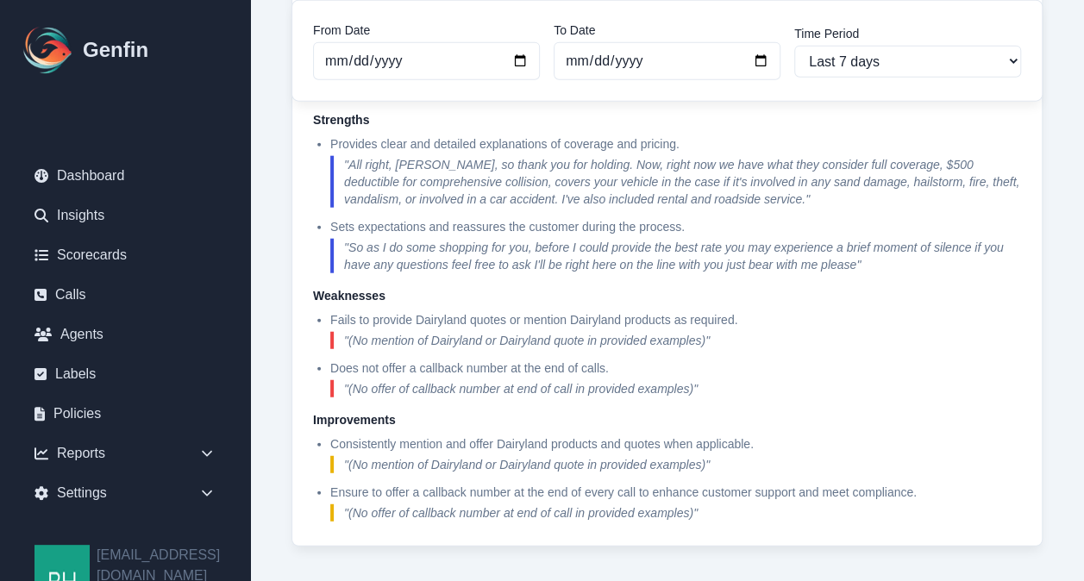
scroll to position [2032, 0]
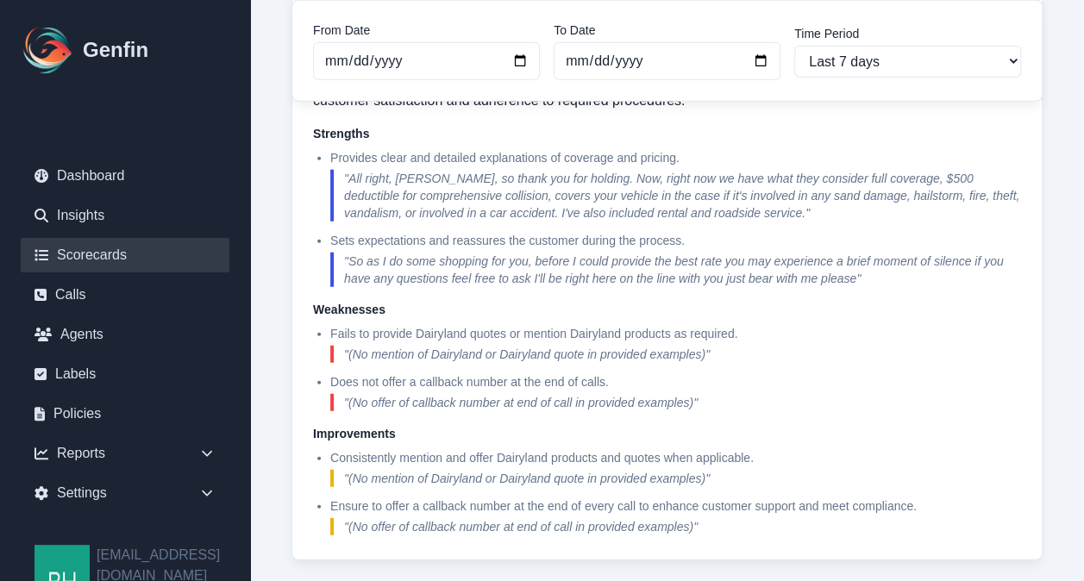
click at [93, 257] on link "Scorecards" at bounding box center [125, 255] width 209 height 34
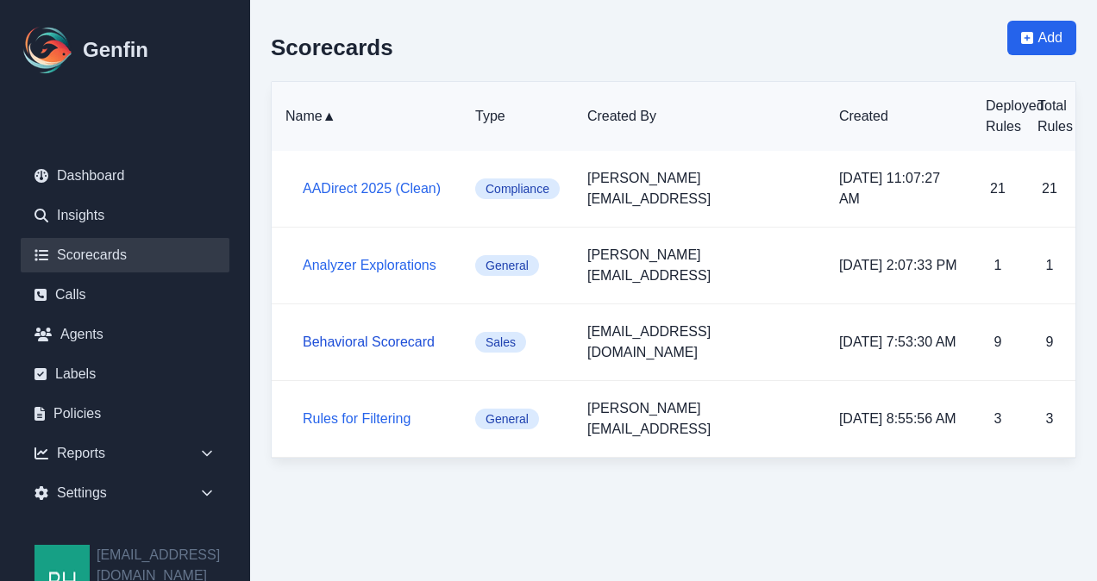
click at [390, 335] on link "Behavioral Scorecard" at bounding box center [369, 342] width 132 height 15
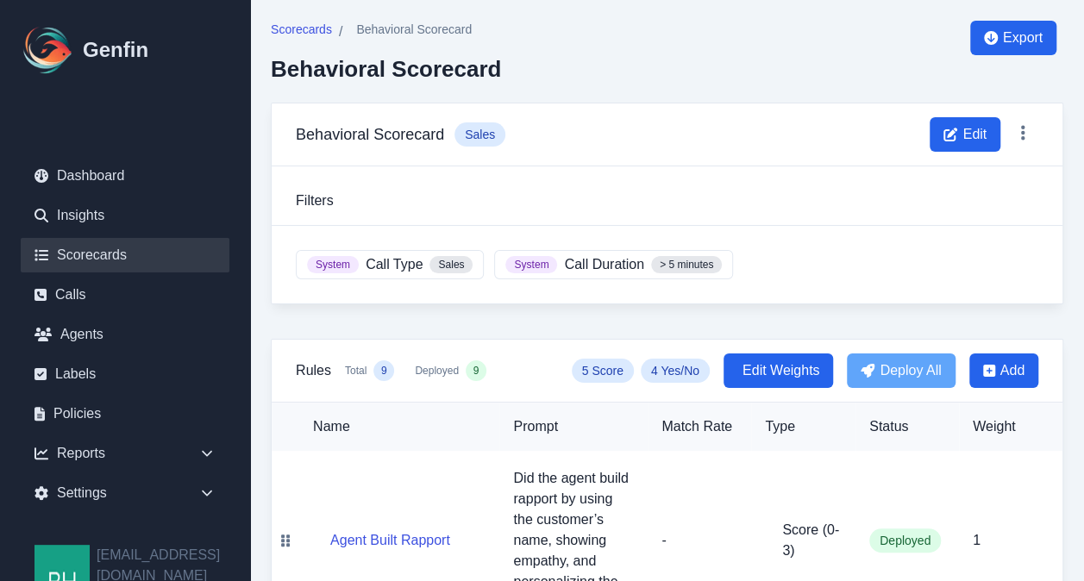
click at [105, 260] on link "Scorecards" at bounding box center [125, 255] width 209 height 34
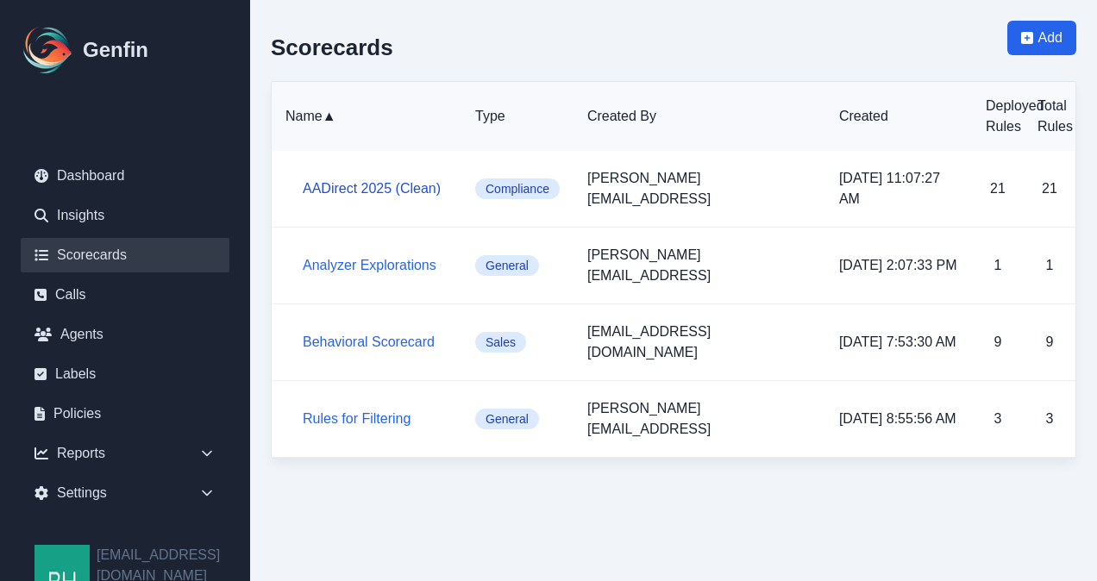
click at [368, 181] on link "AADirect 2025 (Clean)" at bounding box center [372, 188] width 138 height 15
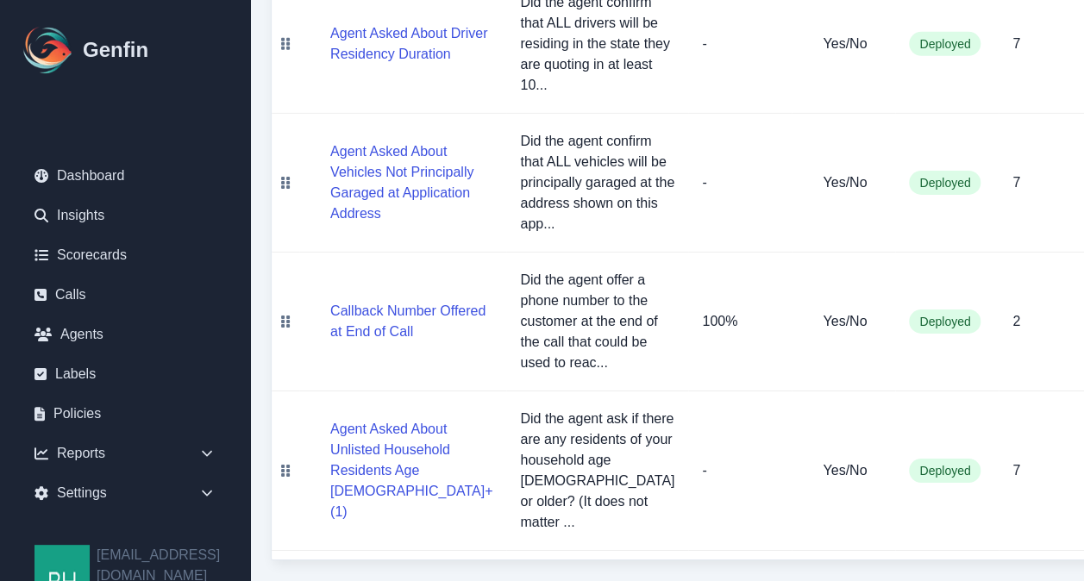
scroll to position [3113, 0]
click at [202, 446] on icon at bounding box center [206, 453] width 17 height 17
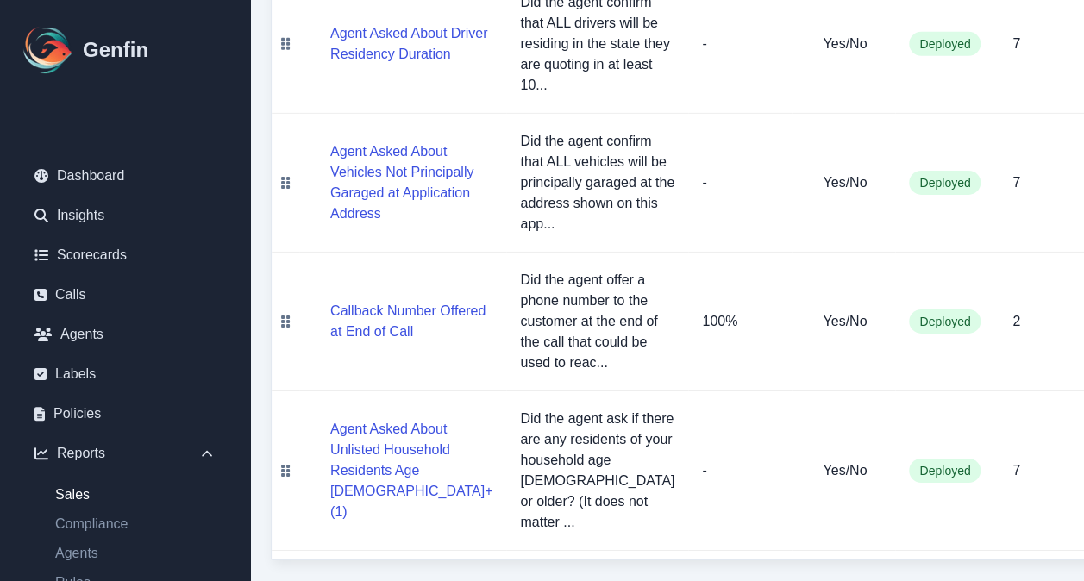
click at [95, 490] on link "Sales" at bounding box center [135, 495] width 188 height 21
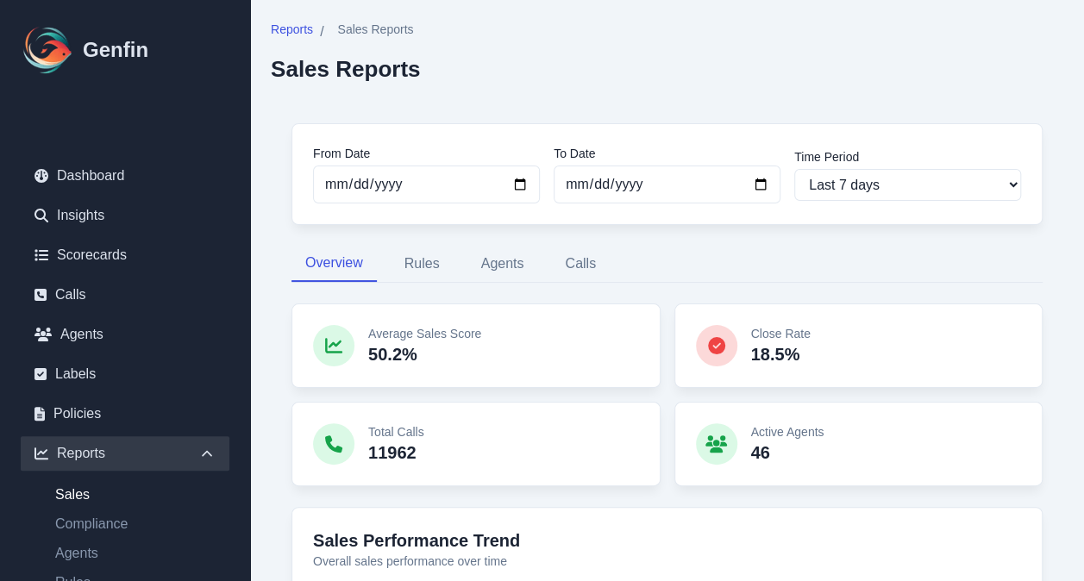
drag, startPoint x: 778, startPoint y: 339, endPoint x: 768, endPoint y: 339, distance: 10.3
click at [768, 339] on p "Close Rate" at bounding box center [781, 333] width 60 height 17
drag, startPoint x: 768, startPoint y: 339, endPoint x: 727, endPoint y: 340, distance: 40.5
click at [727, 340] on div at bounding box center [716, 345] width 41 height 41
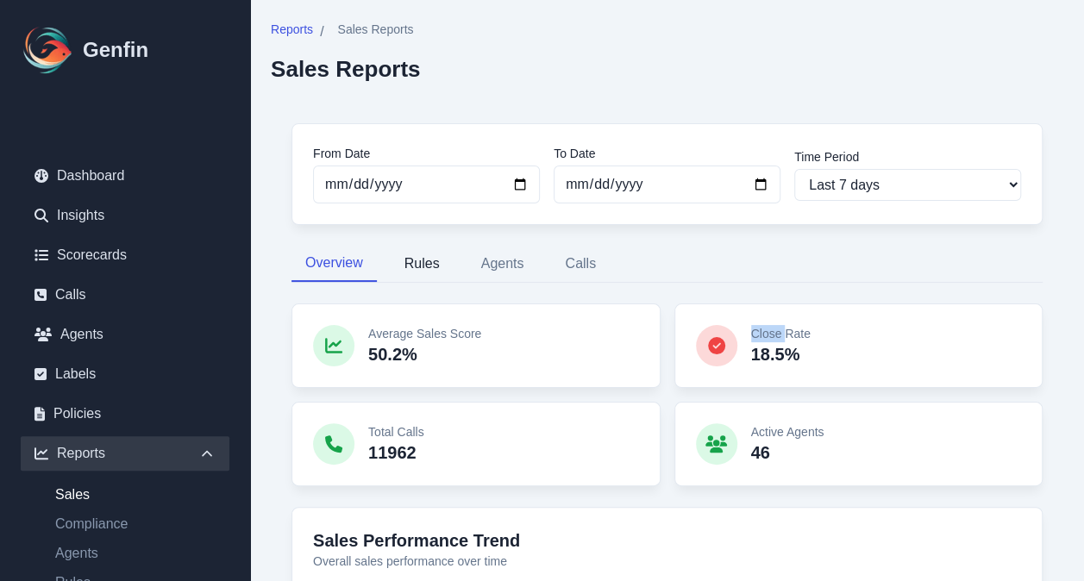
click at [417, 267] on button "Rules" at bounding box center [422, 264] width 63 height 36
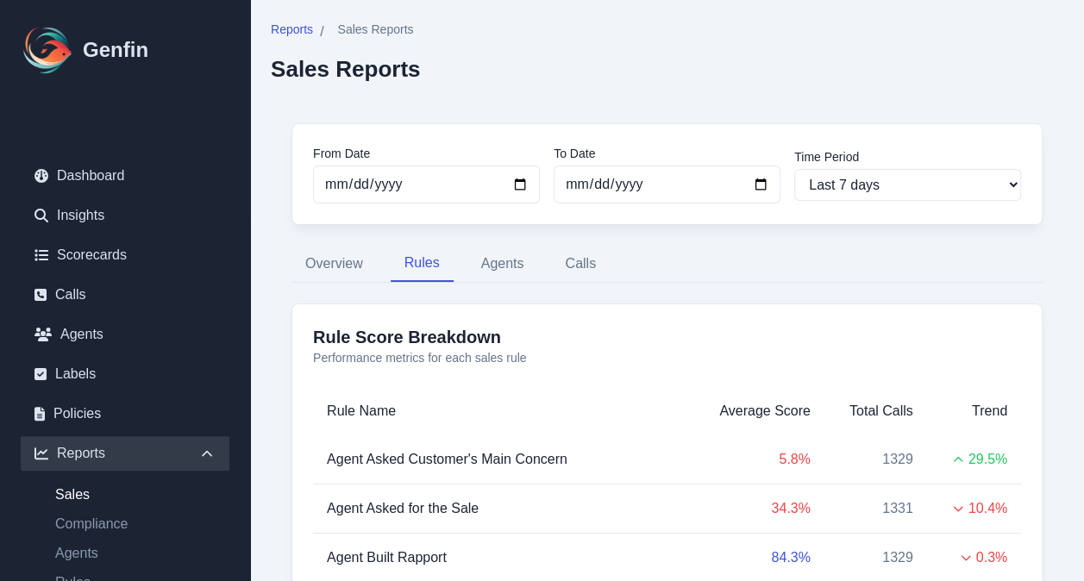
click at [336, 412] on th "Rule Name" at bounding box center [502, 411] width 378 height 48
click at [360, 455] on span "Agent Asked Customer's Main Concern" at bounding box center [447, 459] width 241 height 15
click at [792, 459] on span "5.8 %" at bounding box center [794, 459] width 31 height 15
click at [956, 460] on icon at bounding box center [958, 460] width 14 height 14
click at [511, 267] on button "Agents" at bounding box center [502, 264] width 71 height 36
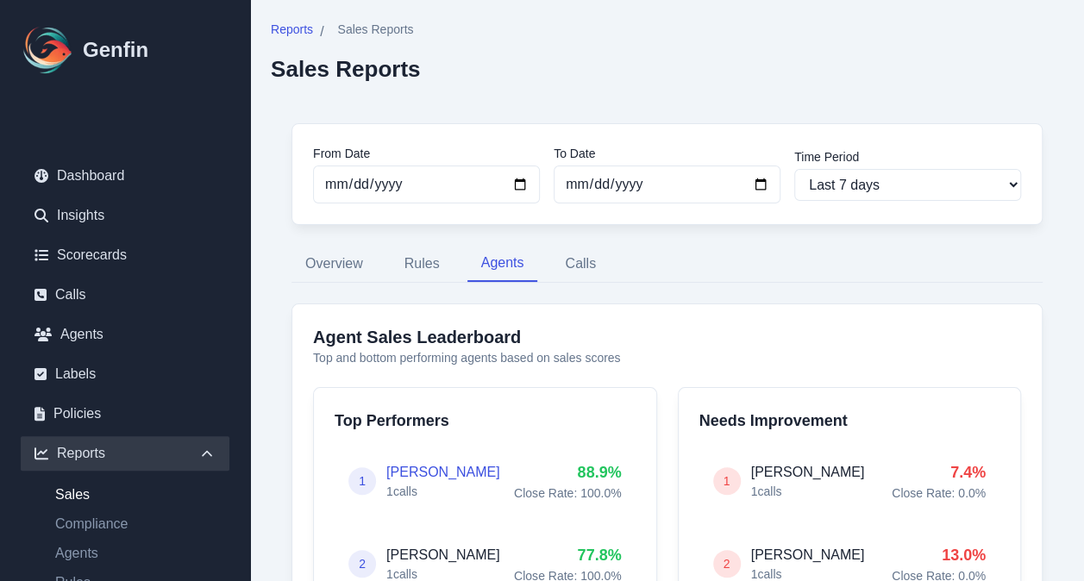
click at [409, 472] on link "[PERSON_NAME]" at bounding box center [443, 472] width 114 height 15
click at [398, 462] on h5 "[PERSON_NAME]" at bounding box center [443, 472] width 114 height 21
click at [519, 183] on input "[DATE]" at bounding box center [426, 185] width 227 height 38
type input "[DATE]"
select select "custom"
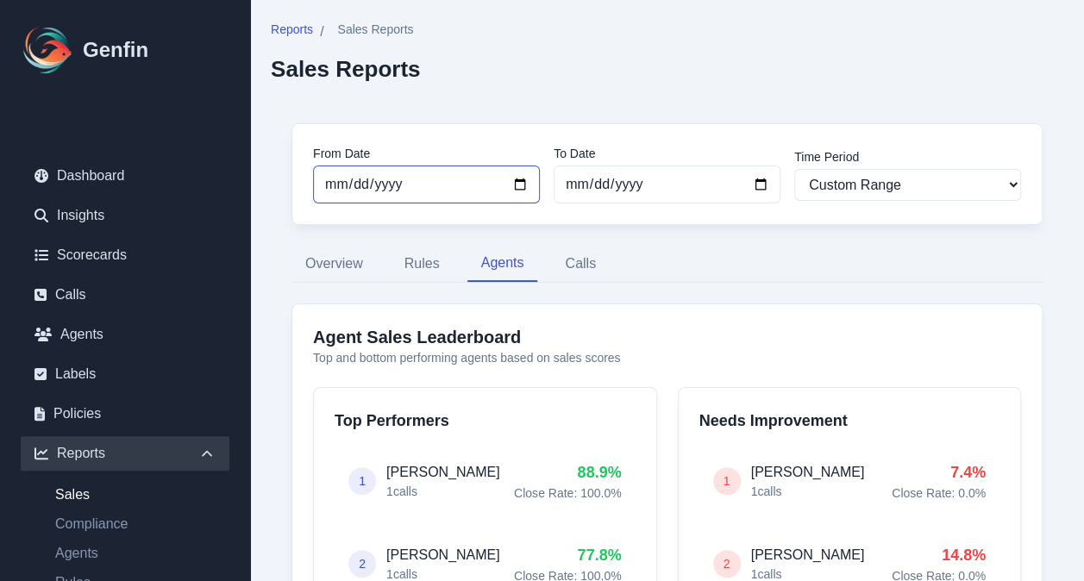
click at [521, 185] on input "[DATE]" at bounding box center [426, 185] width 227 height 38
type input "[DATE]"
click at [421, 469] on link "[PERSON_NAME]" at bounding box center [443, 472] width 114 height 15
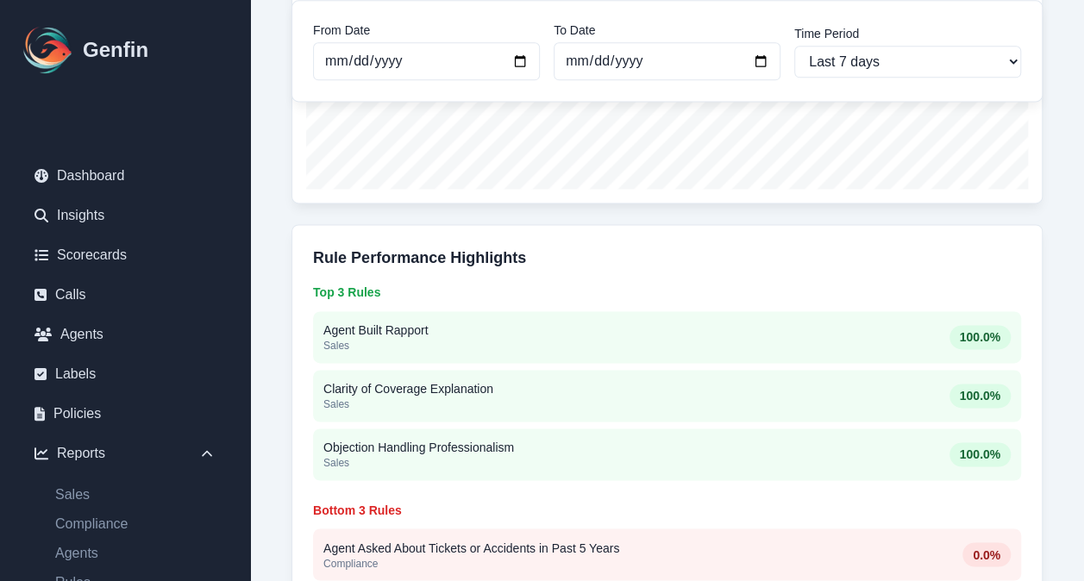
scroll to position [1098, 0]
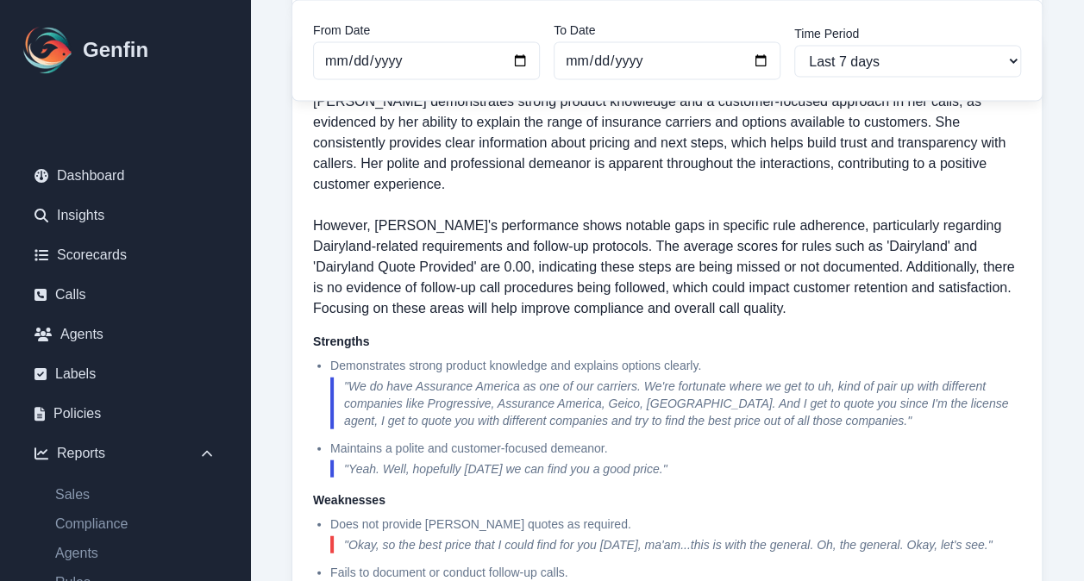
scroll to position [1839, 0]
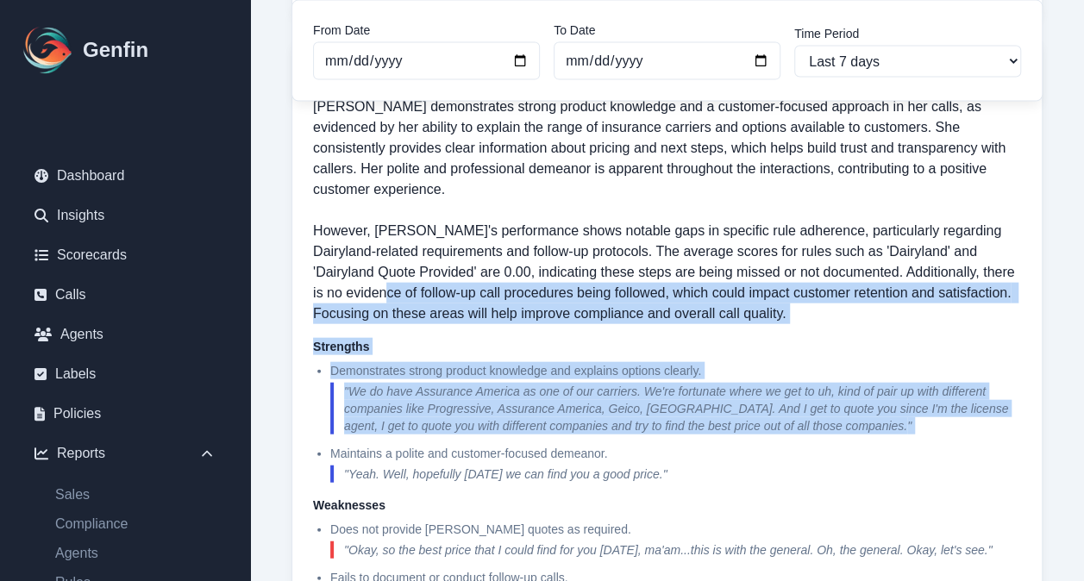
drag, startPoint x: 1082, startPoint y: 445, endPoint x: 1100, endPoint y: 269, distance: 176.8
drag, startPoint x: 1096, startPoint y: 269, endPoint x: 1081, endPoint y: 371, distance: 102.9
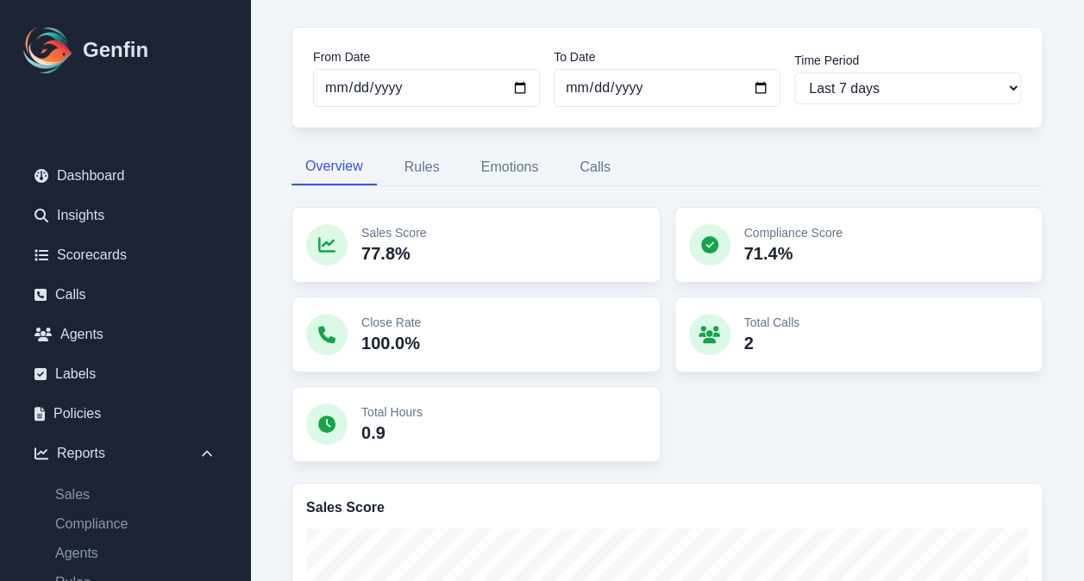
scroll to position [112, 0]
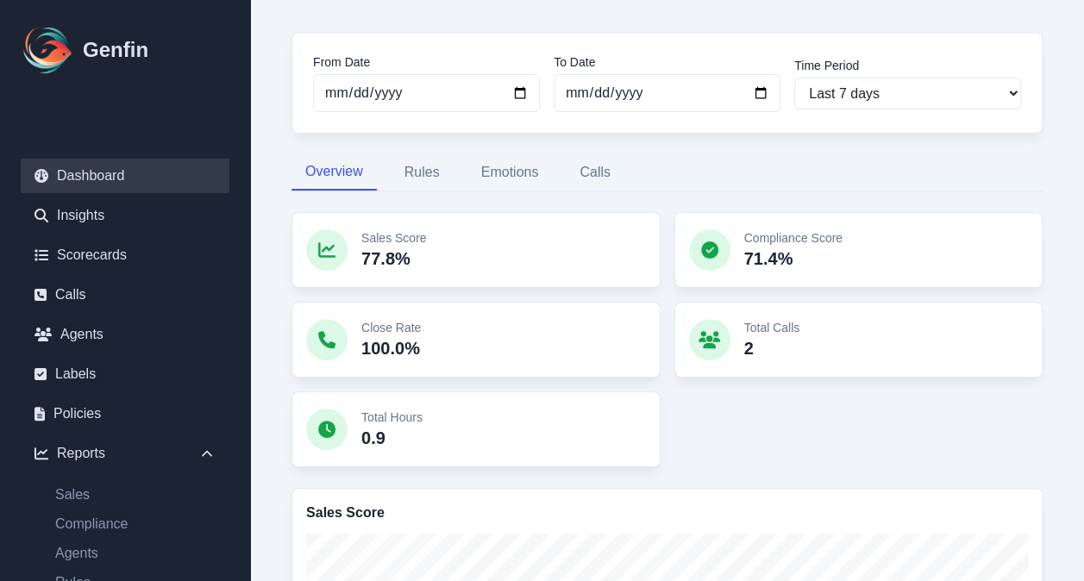
click at [109, 171] on link "Dashboard" at bounding box center [125, 176] width 209 height 34
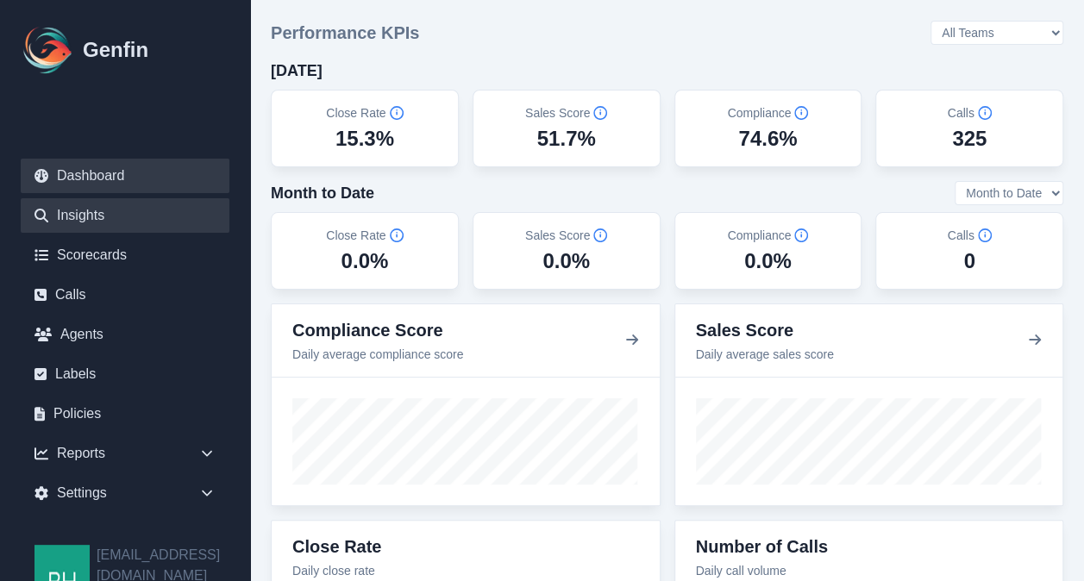
click at [70, 210] on link "Insights" at bounding box center [125, 215] width 209 height 34
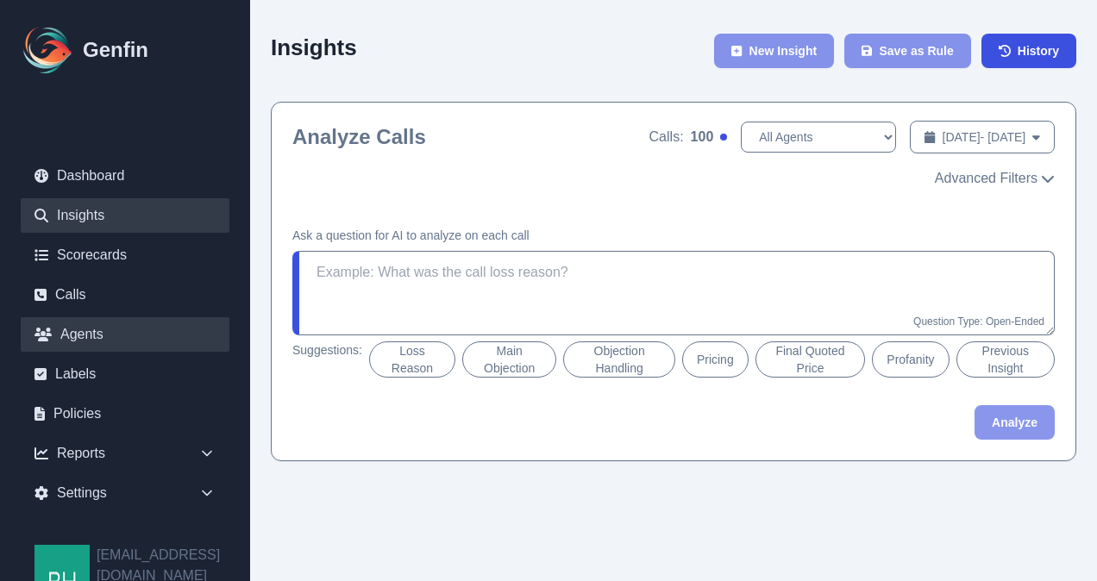
click at [85, 333] on link "Agents" at bounding box center [125, 334] width 209 height 34
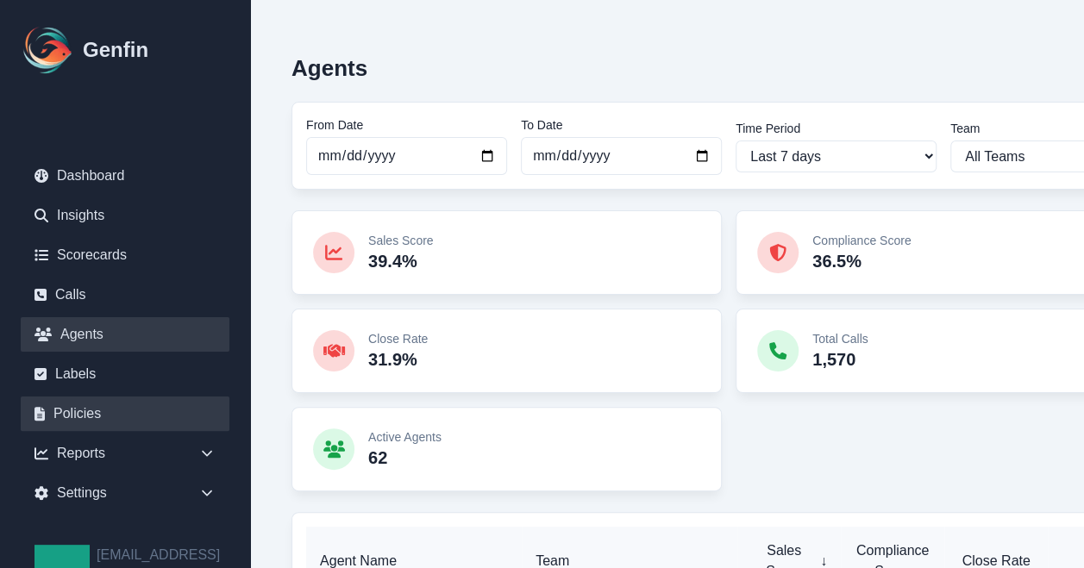
click at [97, 413] on link "Policies" at bounding box center [125, 414] width 209 height 34
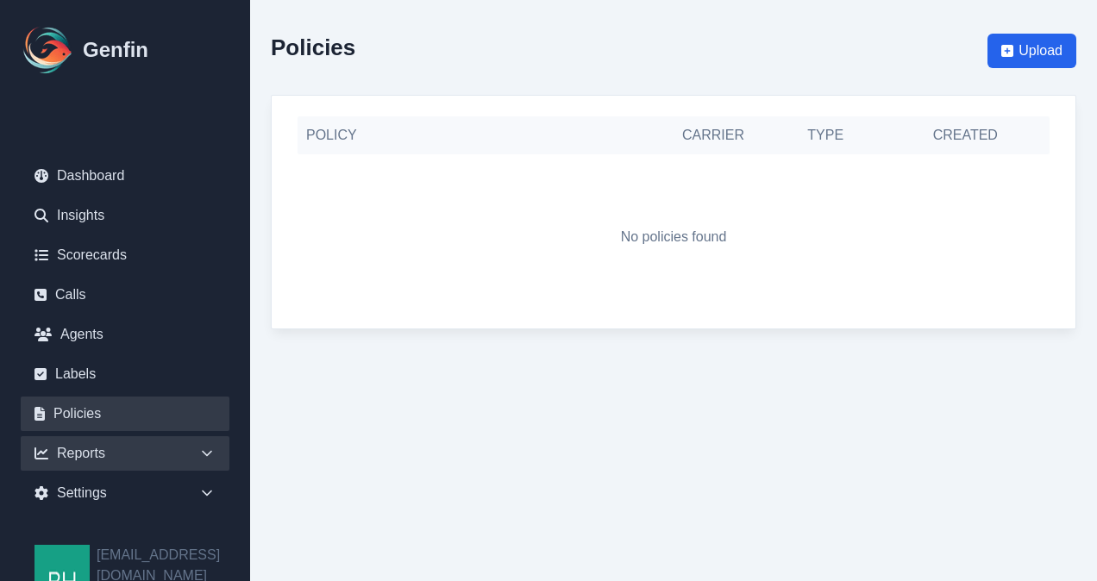
click at [72, 457] on div "Reports" at bounding box center [125, 453] width 209 height 34
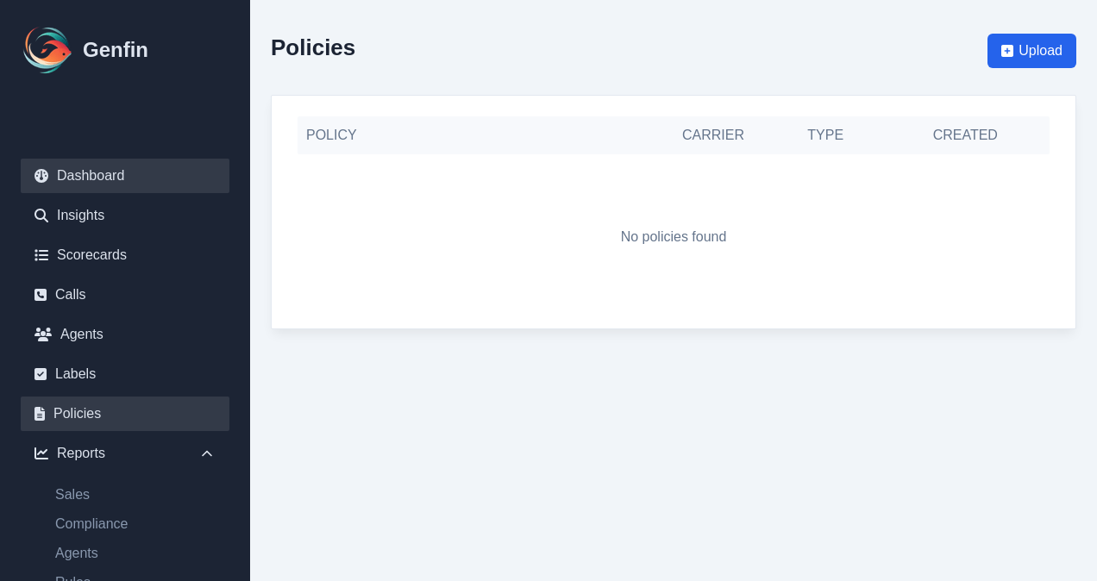
click at [81, 172] on link "Dashboard" at bounding box center [125, 176] width 209 height 34
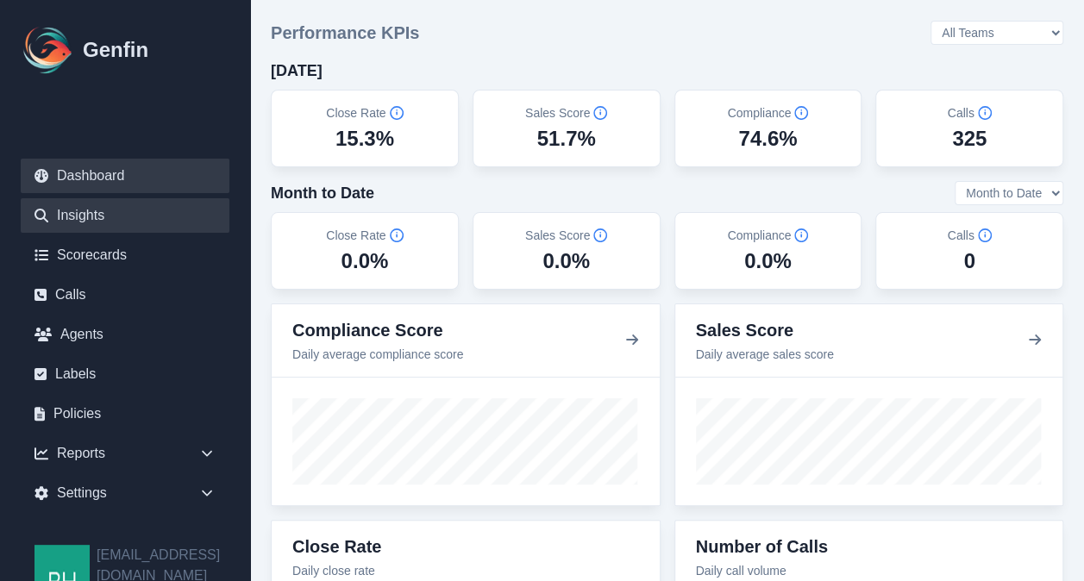
click at [88, 212] on link "Insights" at bounding box center [125, 215] width 209 height 34
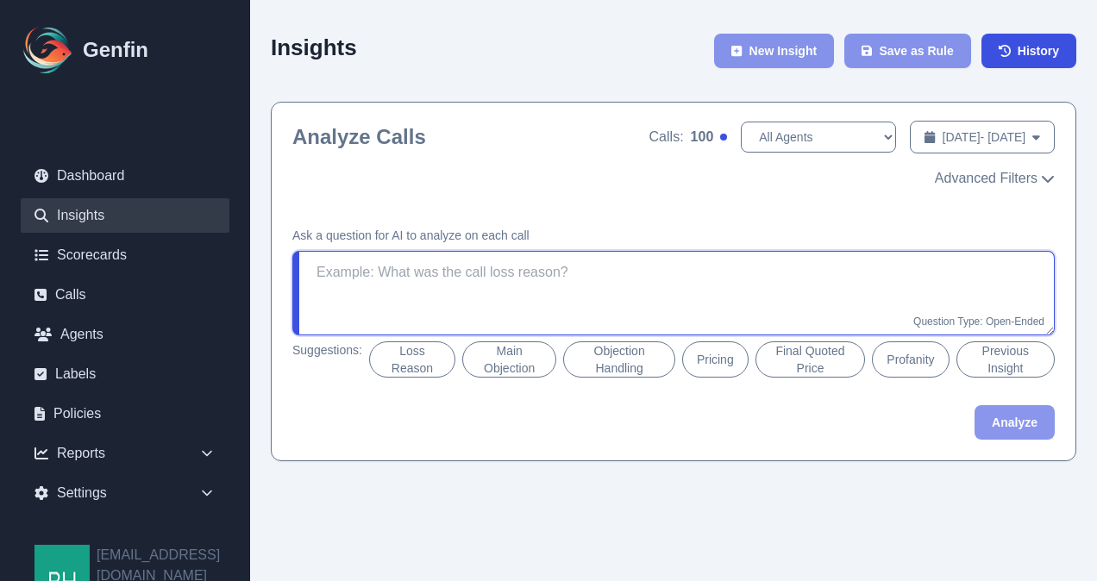
click at [470, 278] on textarea at bounding box center [673, 293] width 762 height 85
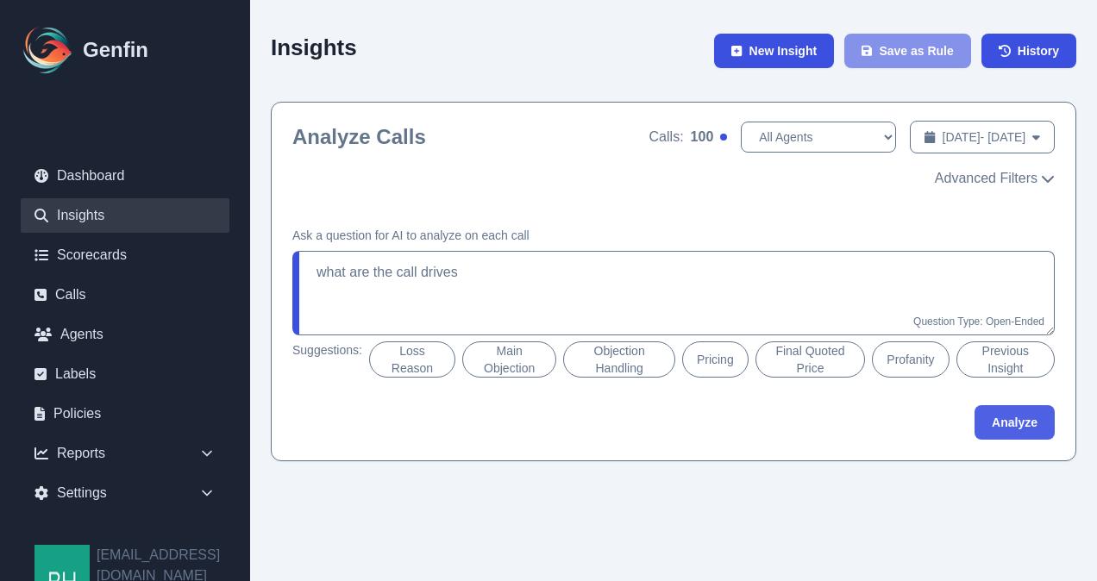
click at [1018, 418] on button "Analyze" at bounding box center [1014, 422] width 80 height 34
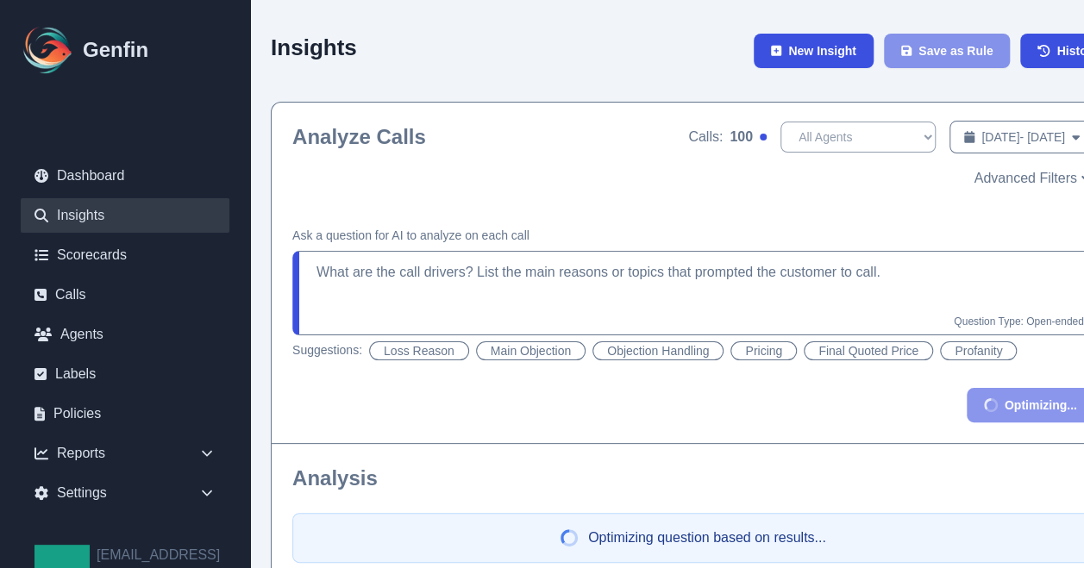
type textarea "What are the call drivers? List the main reasons or topics that prompted the cu…"
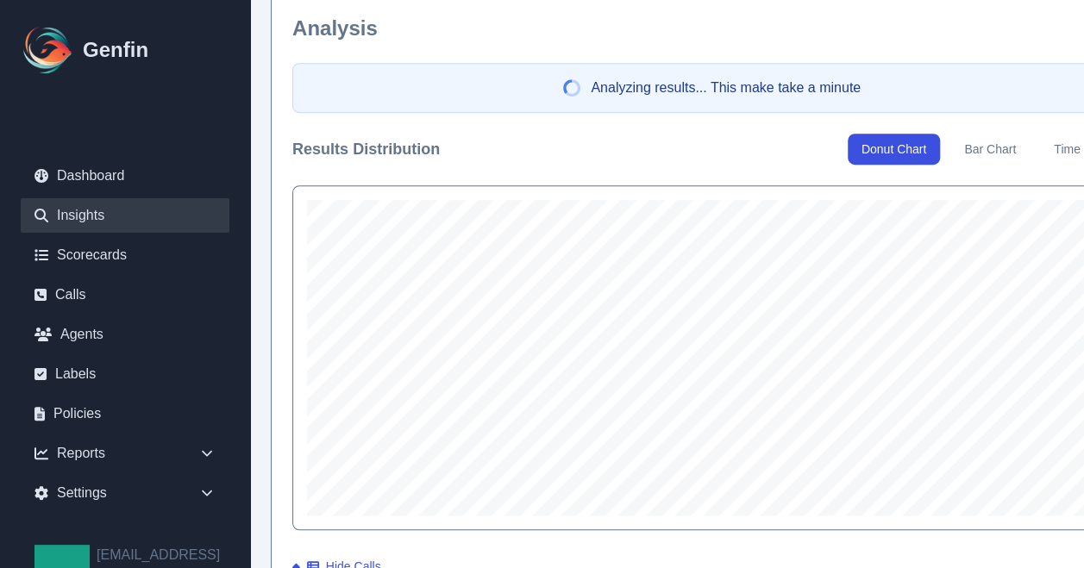
scroll to position [432, 0]
